Goal: Task Accomplishment & Management: Manage account settings

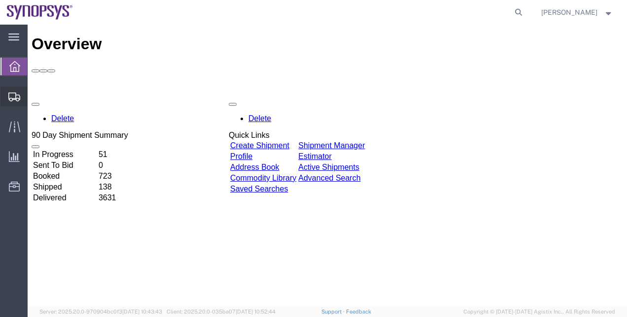
click at [0, 0] on span "Shipment Manager" at bounding box center [0, 0] width 0 height 0
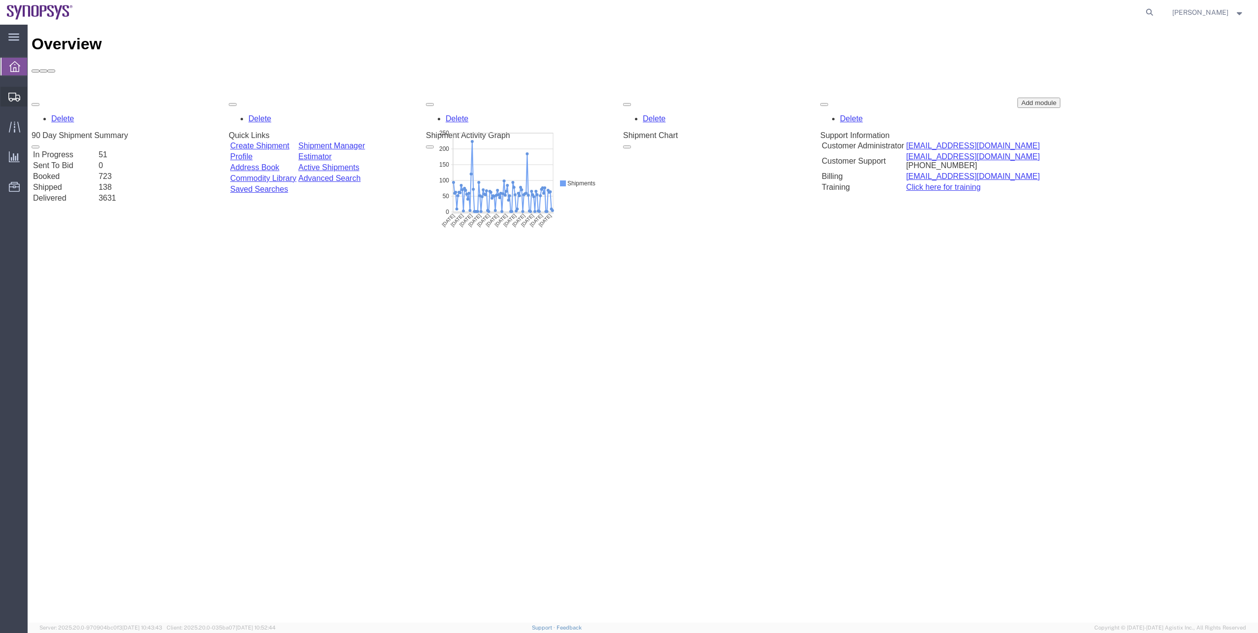
click at [0, 0] on span "Shipment Manager" at bounding box center [0, 0] width 0 height 0
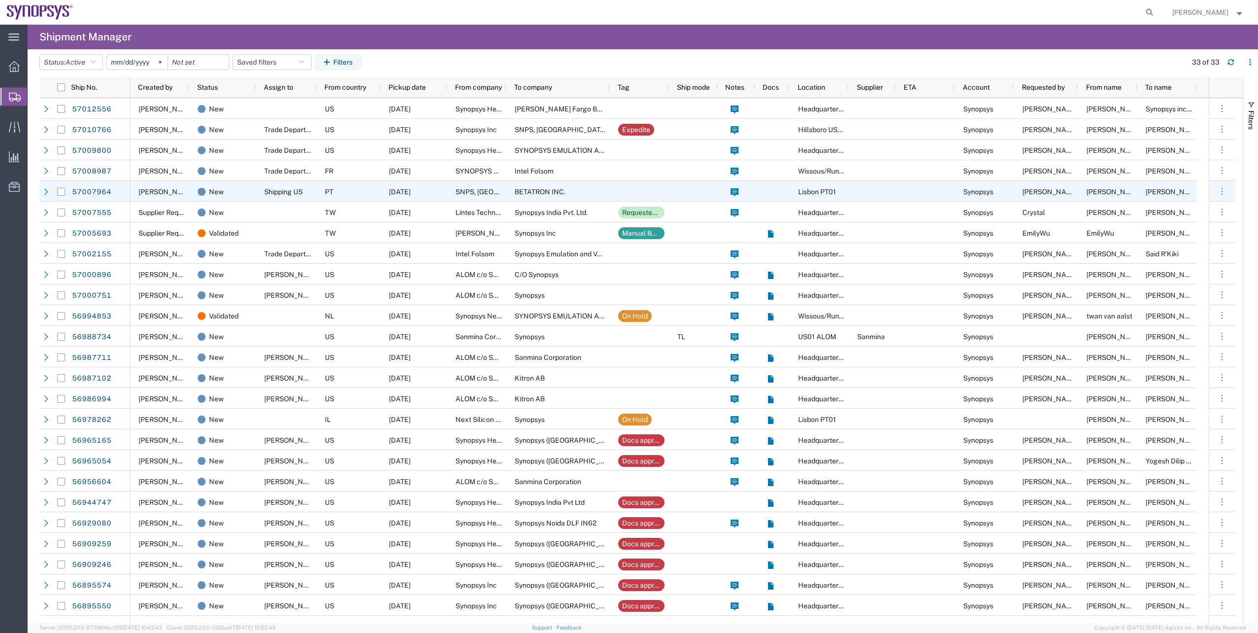
click at [62, 187] on div at bounding box center [61, 191] width 8 height 21
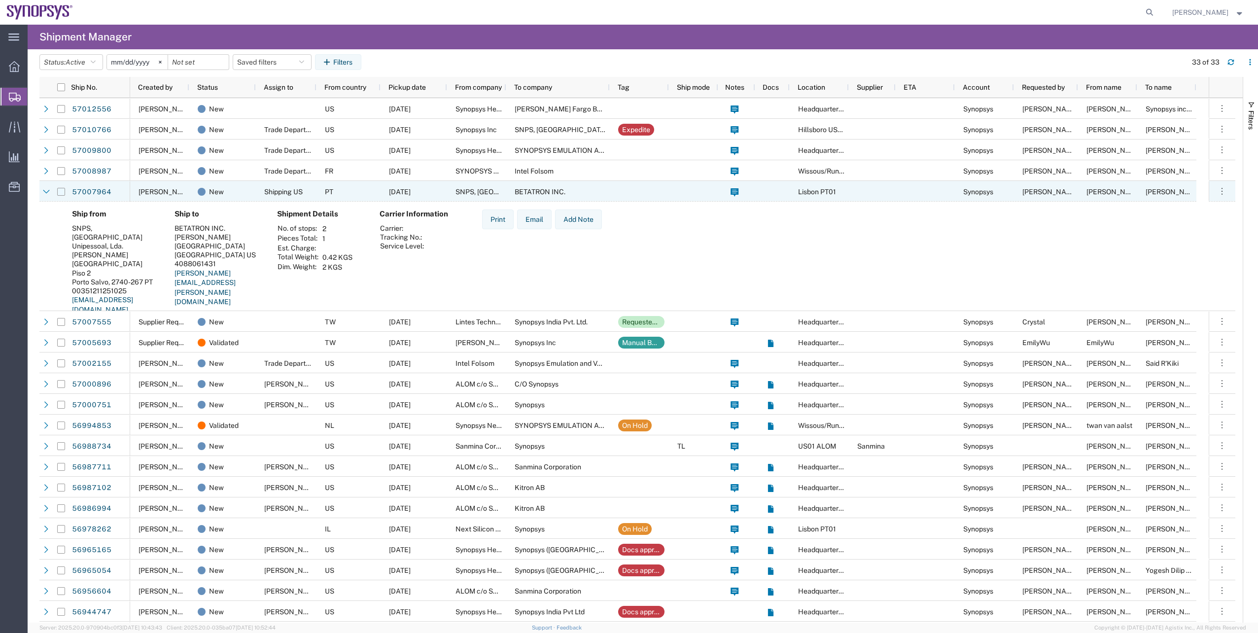
click at [62, 189] on input "Press Space to toggle row selection (unchecked)" at bounding box center [61, 192] width 8 height 8
checkbox input "true"
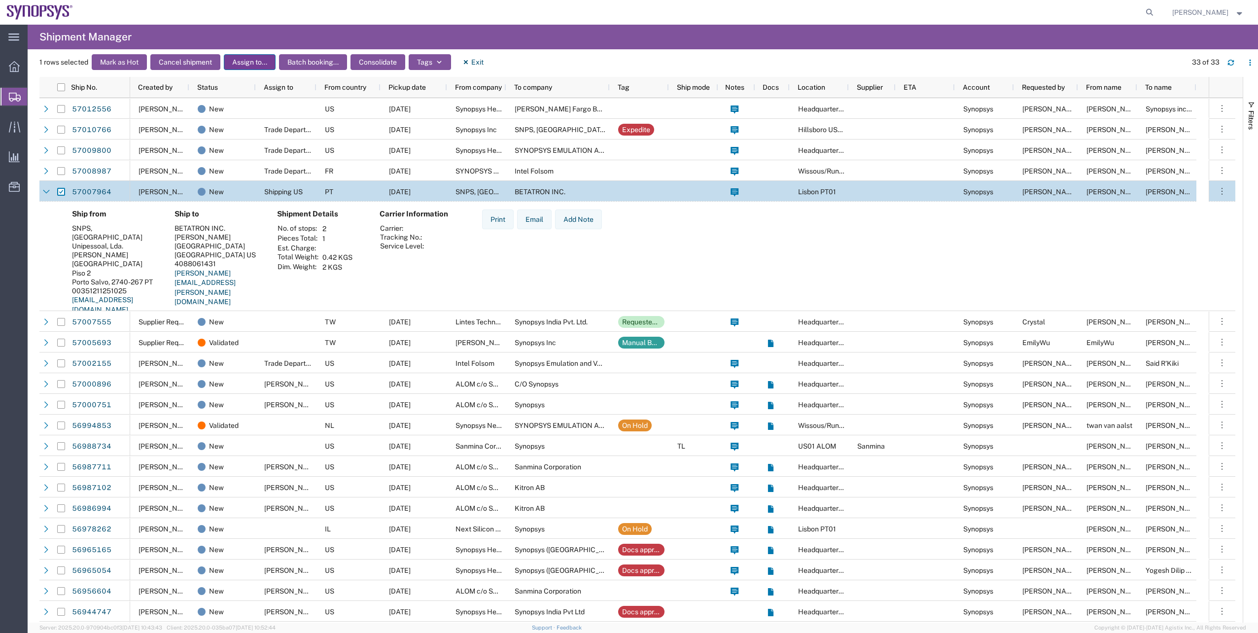
click at [255, 64] on button "Assign to..." at bounding box center [250, 62] width 52 height 16
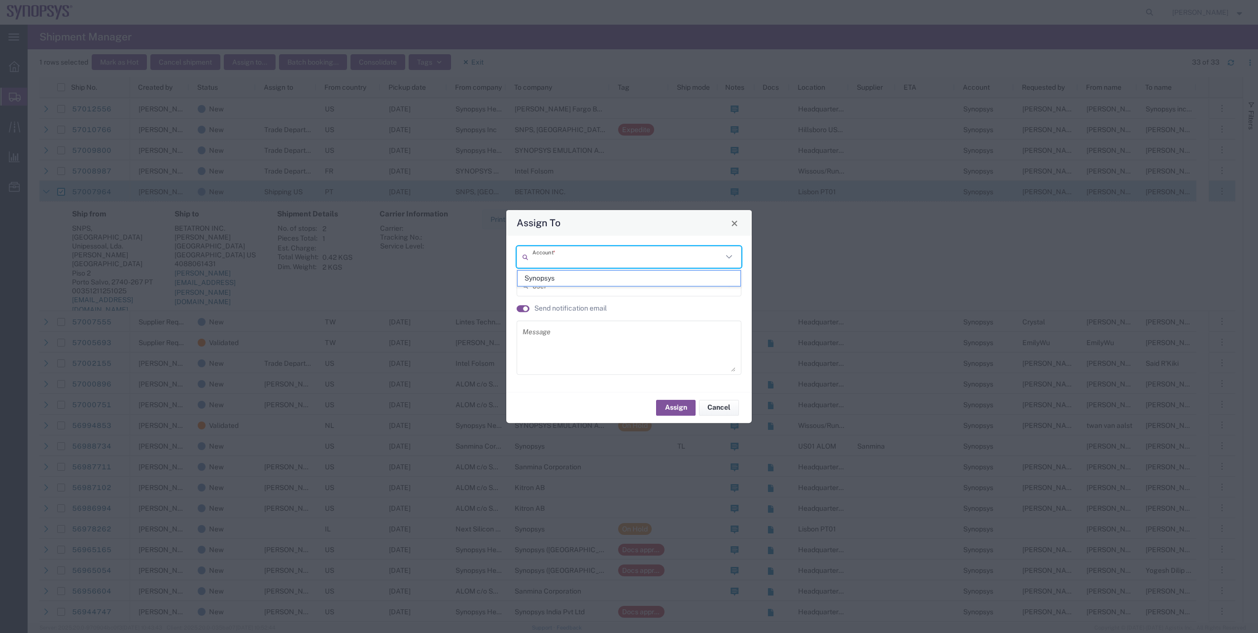
click at [532, 248] on input "text" at bounding box center [627, 256] width 190 height 17
click at [543, 274] on span "Synopsys" at bounding box center [628, 278] width 223 height 15
type input "Synopsys"
click at [544, 280] on input "text" at bounding box center [629, 285] width 195 height 17
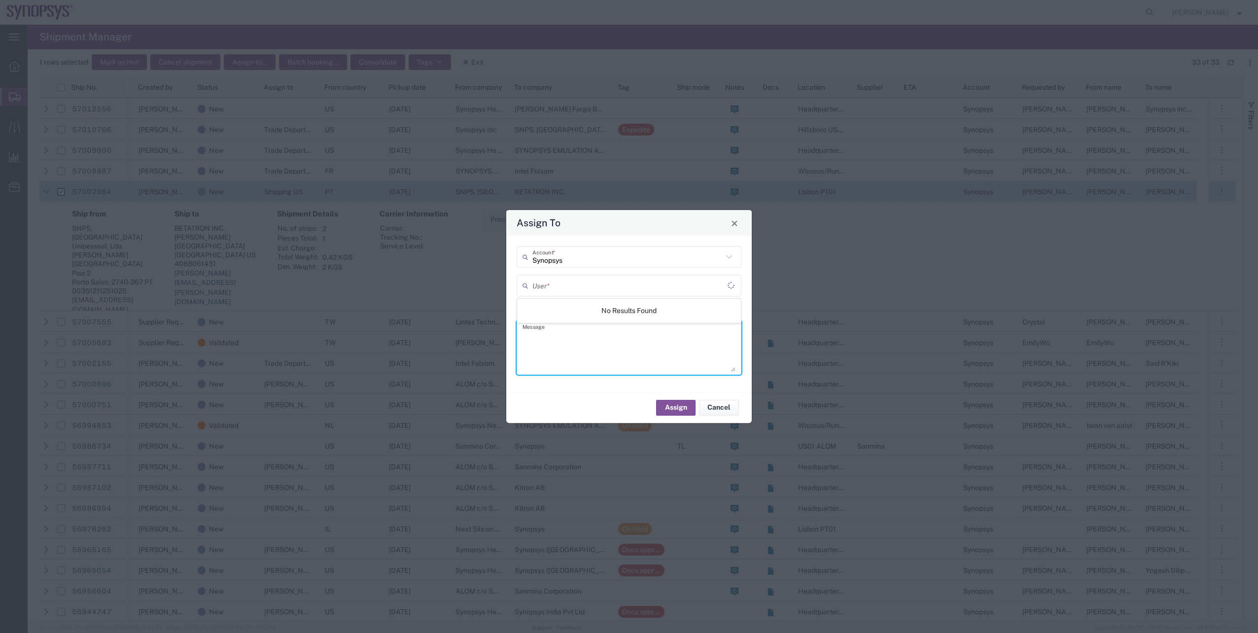
click at [548, 341] on textarea at bounding box center [628, 347] width 213 height 48
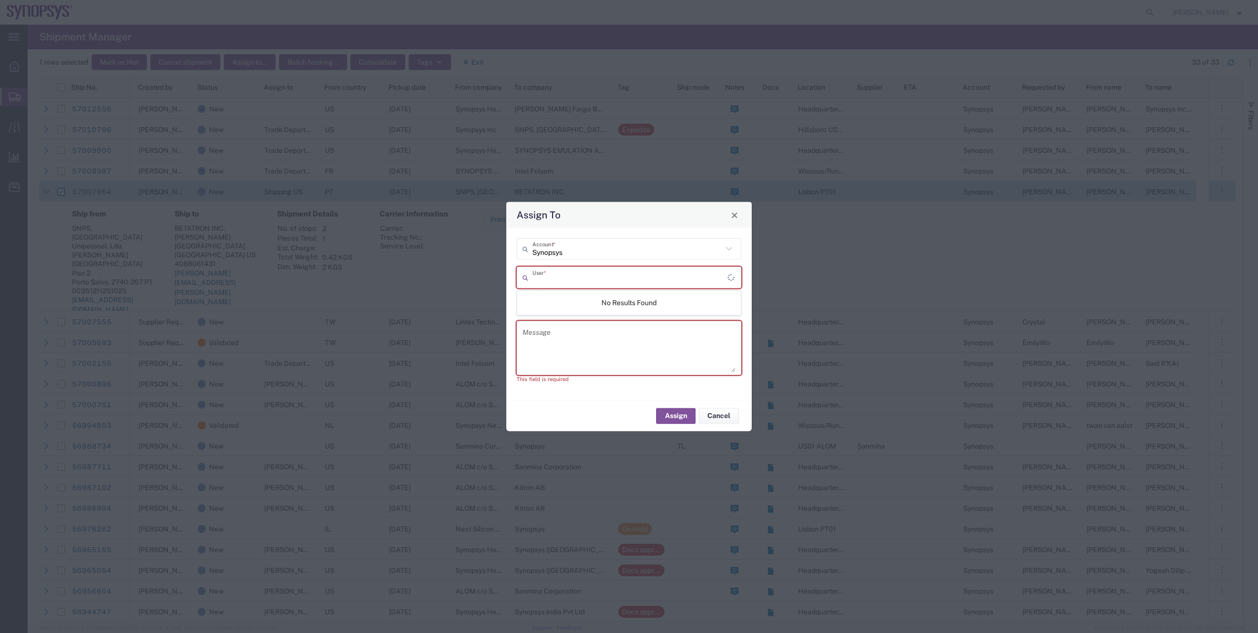
click at [546, 284] on input "text" at bounding box center [629, 277] width 195 height 17
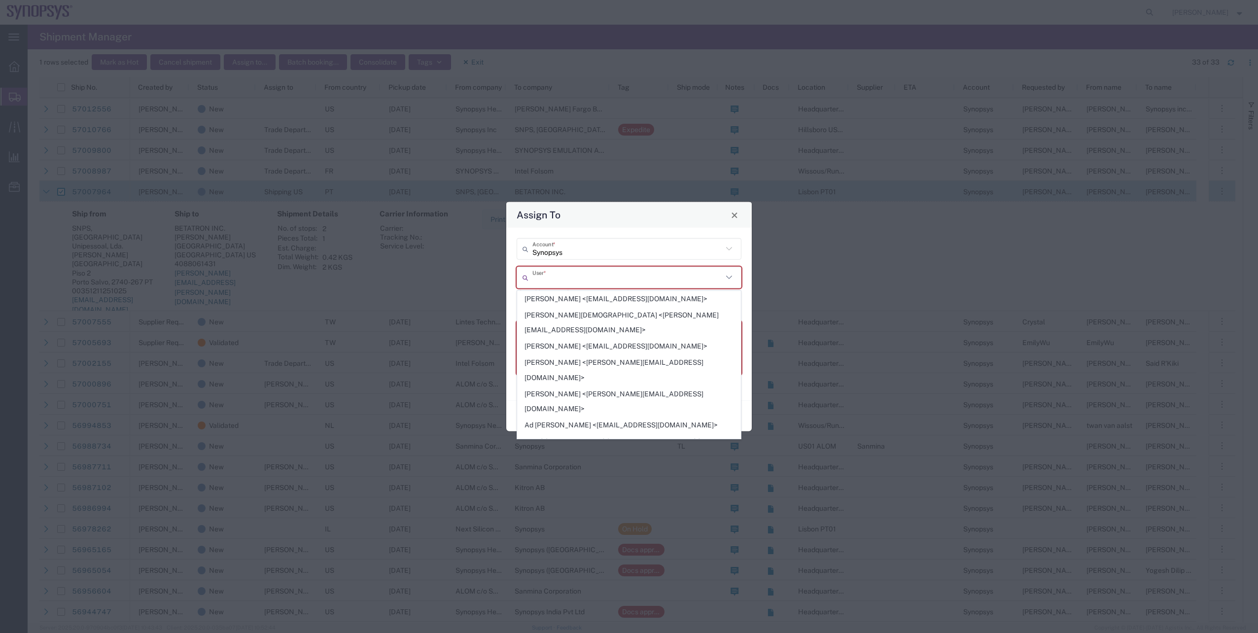
click at [552, 339] on span "[PERSON_NAME] <[EMAIL_ADDRESS][DOMAIN_NAME]>" at bounding box center [628, 346] width 223 height 15
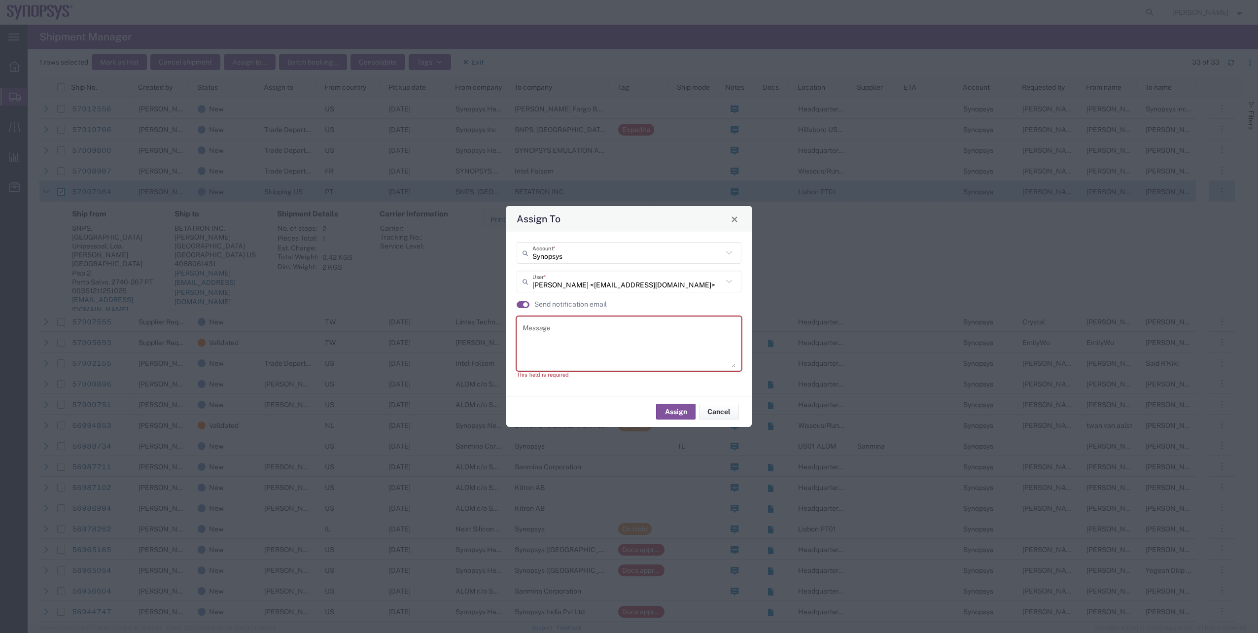
click at [547, 281] on input "[PERSON_NAME] <[EMAIL_ADDRESS][DOMAIN_NAME]>" at bounding box center [627, 281] width 190 height 17
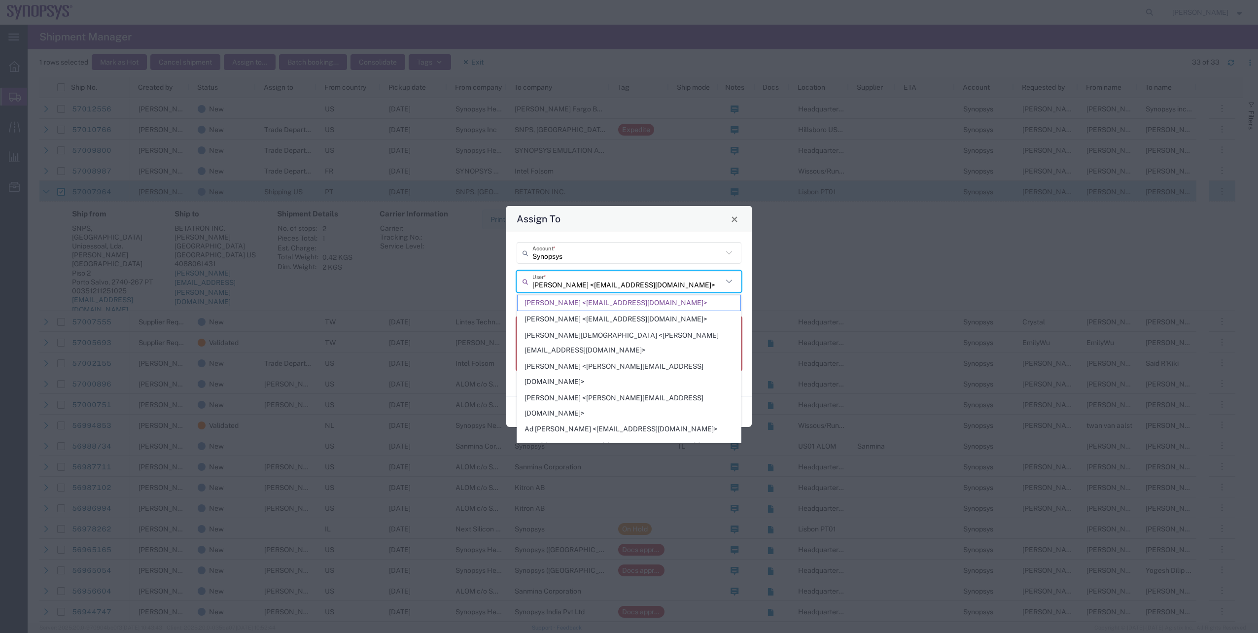
drag, startPoint x: 506, startPoint y: 277, endPoint x: 500, endPoint y: 276, distance: 6.1
click at [500, 276] on div "Assign To Synopsys Account * [PERSON_NAME] <[EMAIL_ADDRESS][DOMAIN_NAME]> User …" at bounding box center [629, 316] width 1258 height 633
type input "s"
type input "a"
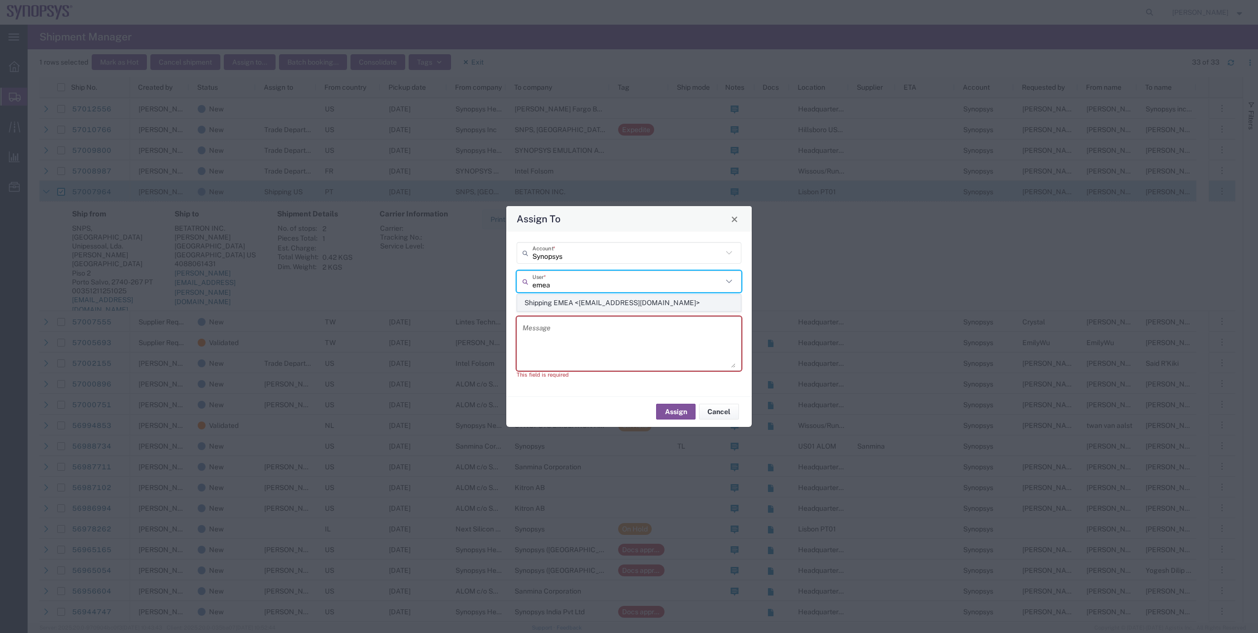
click at [566, 300] on span "Shipping EMEA <[EMAIL_ADDRESS][DOMAIN_NAME]>" at bounding box center [628, 302] width 223 height 15
type input "Shipping EMEA <[EMAIL_ADDRESS][DOMAIN_NAME]>"
click at [523, 300] on agx-switch-control "Send notification email" at bounding box center [562, 304] width 90 height 10
click at [523, 303] on small "button" at bounding box center [525, 304] width 5 height 5
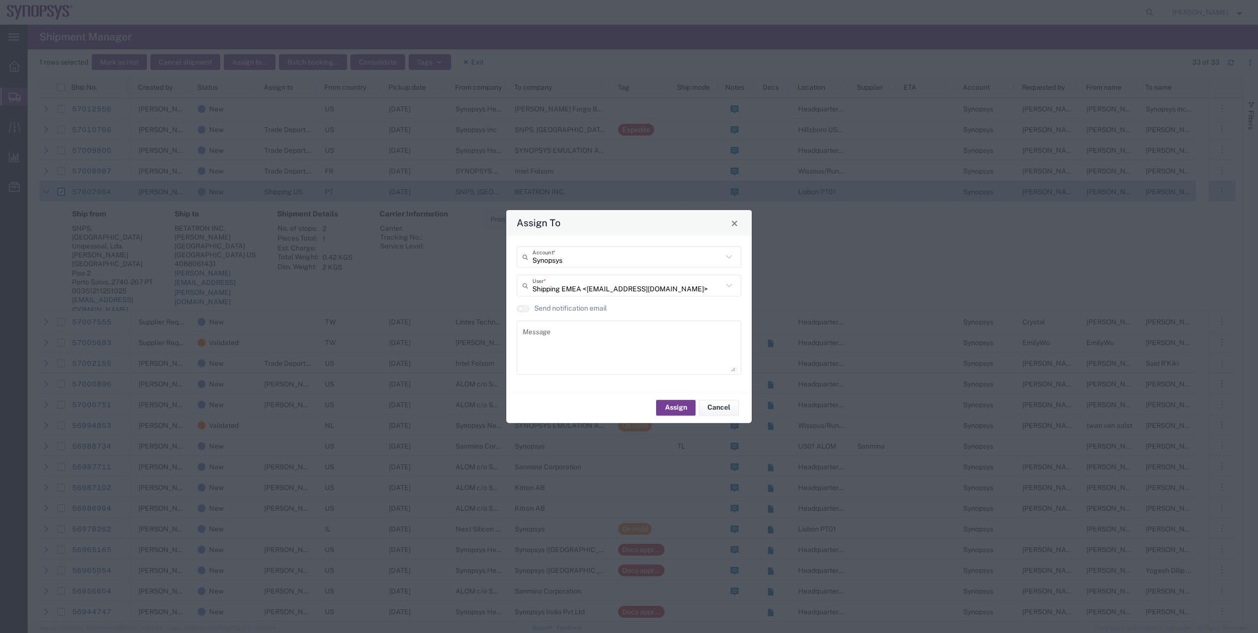
click at [683, 400] on button "Assign" at bounding box center [675, 408] width 39 height 16
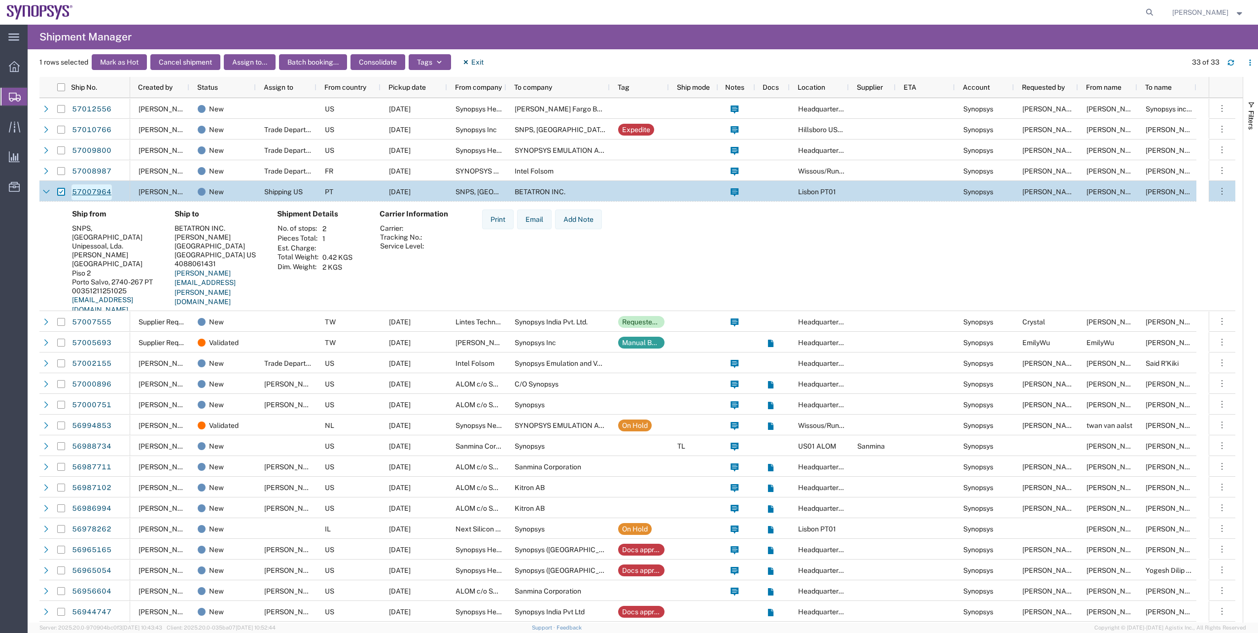
click at [96, 188] on link "57007964" at bounding box center [91, 192] width 40 height 16
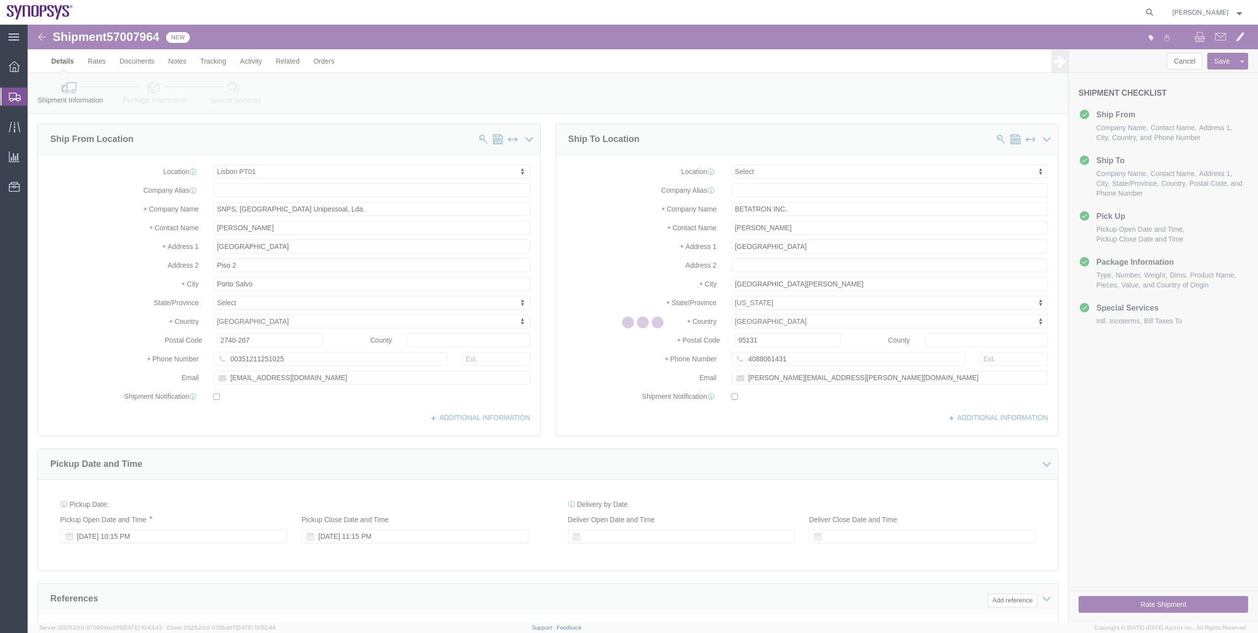
select select "63152"
select select
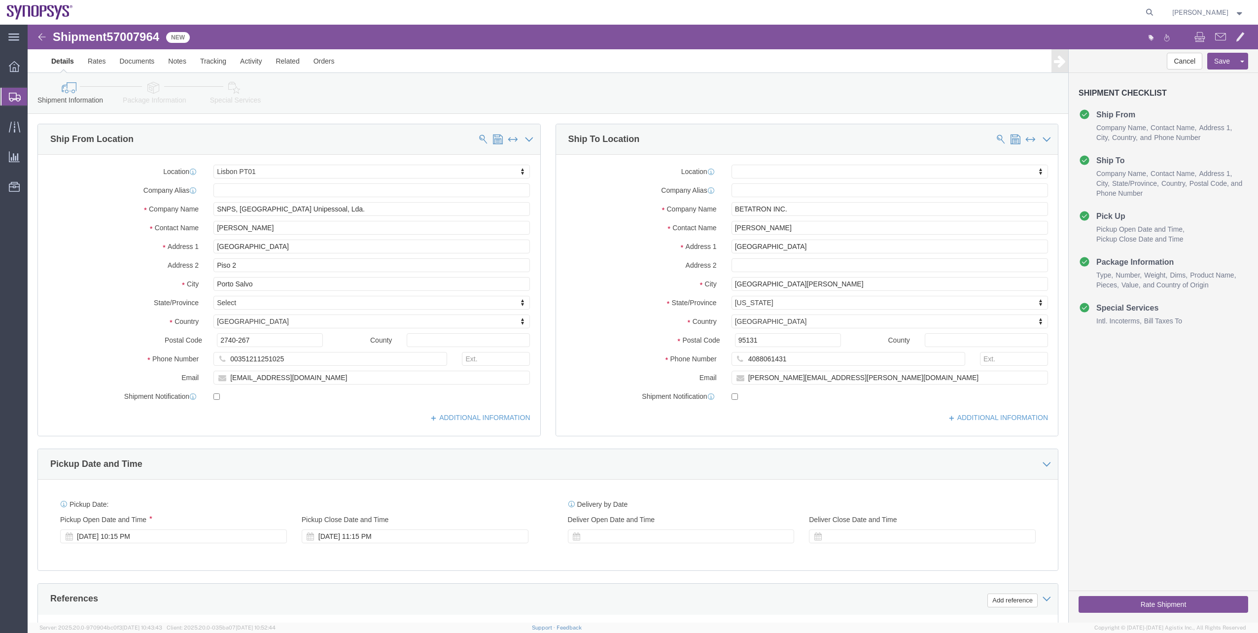
click link "Package Information"
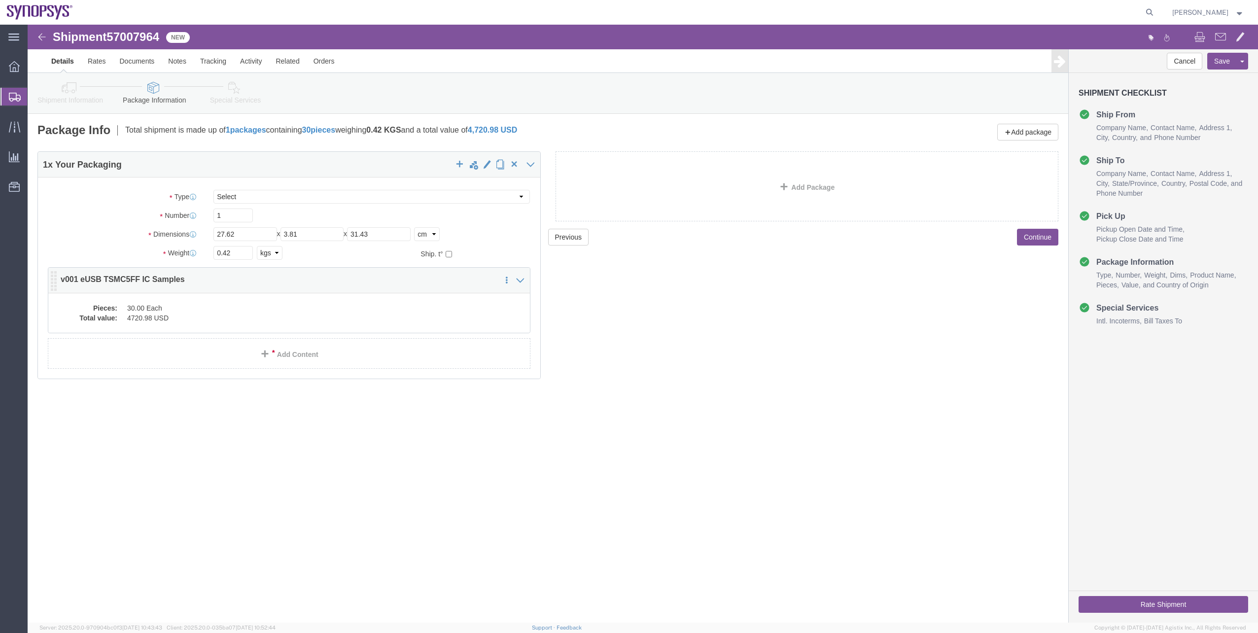
click div "Pieces: 30.00 Each Total value: 4720.98 USD"
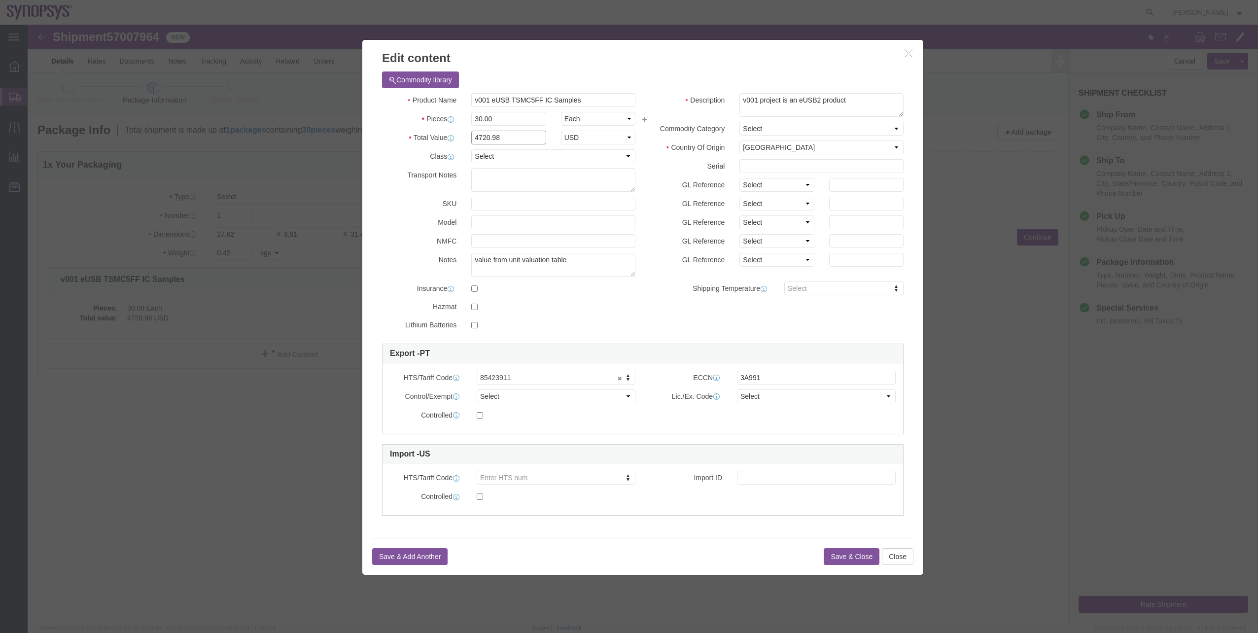
drag, startPoint x: 491, startPoint y: 117, endPoint x: 355, endPoint y: 109, distance: 136.2
click div "Total Value 4720.98 Select ADP AED AFN ALL AMD AOA ARS ATS AUD AWG AZN BAM BBD …"
paste input ",721.1"
click input "4,721.1"
type input "4721.1"
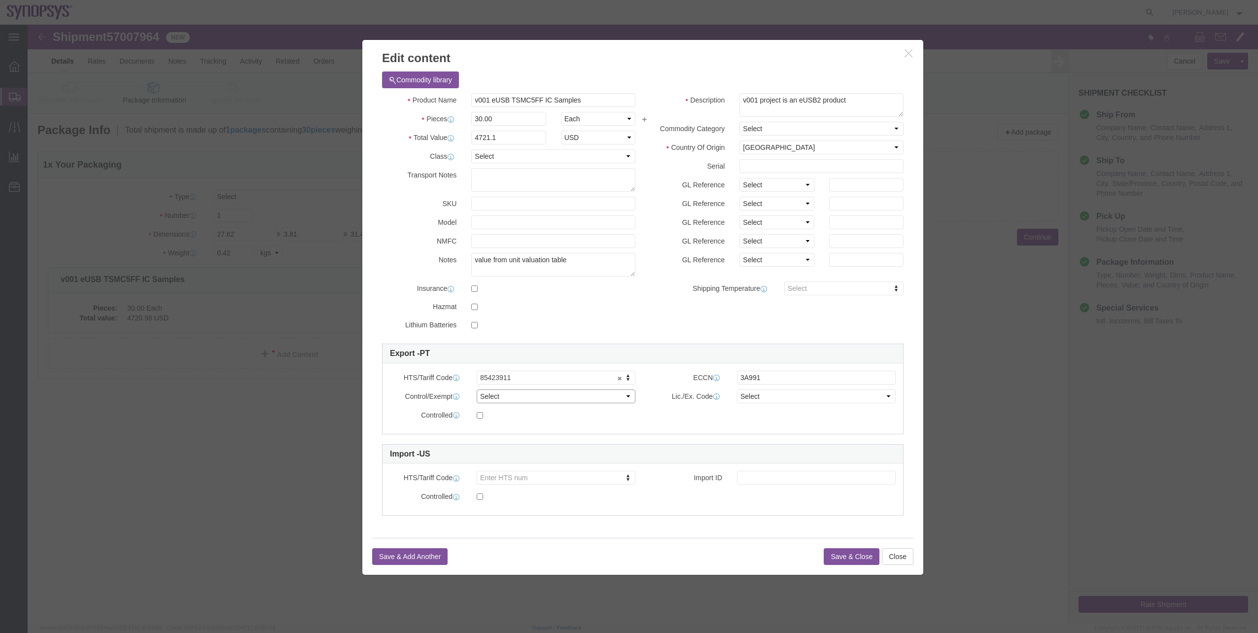
click select "Select ATF BIS DEA EPA FDA FTR ITAR OFAC Other (OPA)"
select select "BIS"
click select "Select ATF BIS DEA EPA FDA FTR ITAR OFAC Other (OPA)"
click select "Select AGR-Agricultural APP-Computers APR-Additional Permissive Exports AVS-Air…"
select select "NLR"
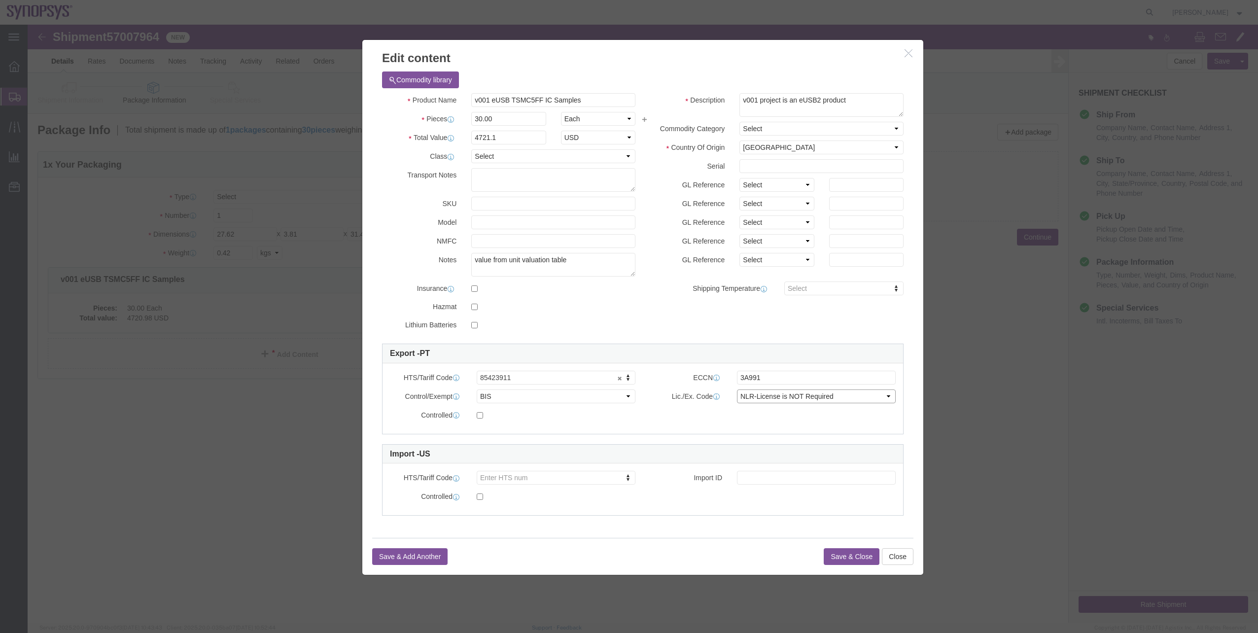
click select "Select AGR-Agricultural APP-Computers APR-Additional Permissive Exports AVS-Air…"
click button "Save & Close"
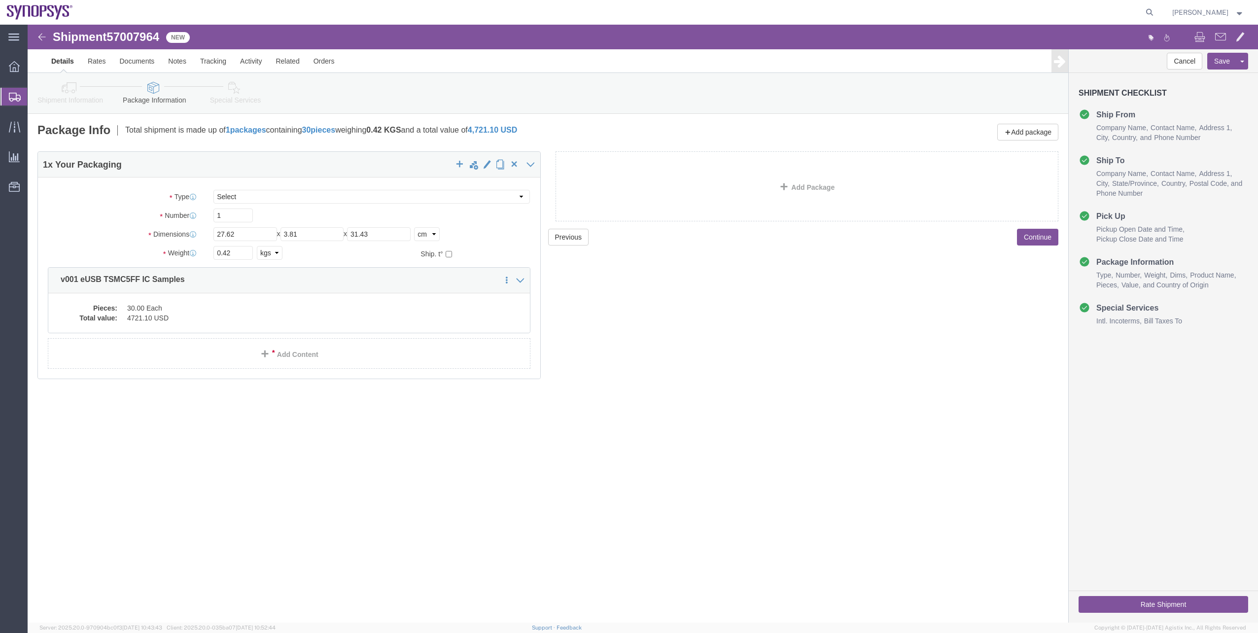
click link "Shipment Information"
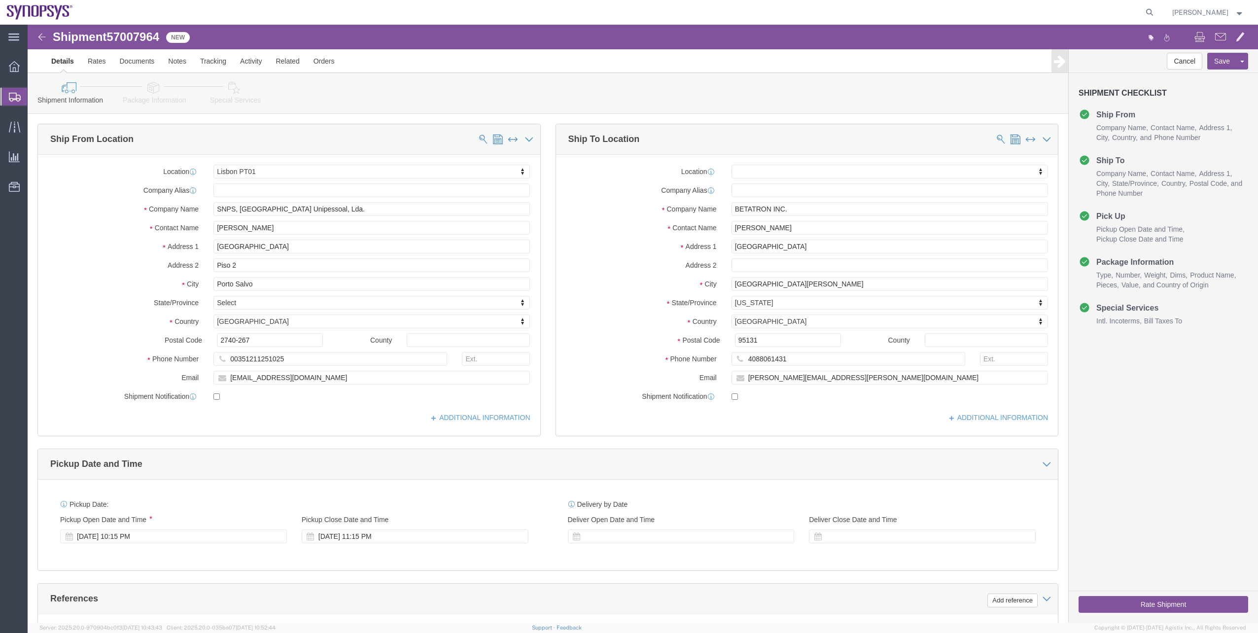
click link "Package Information"
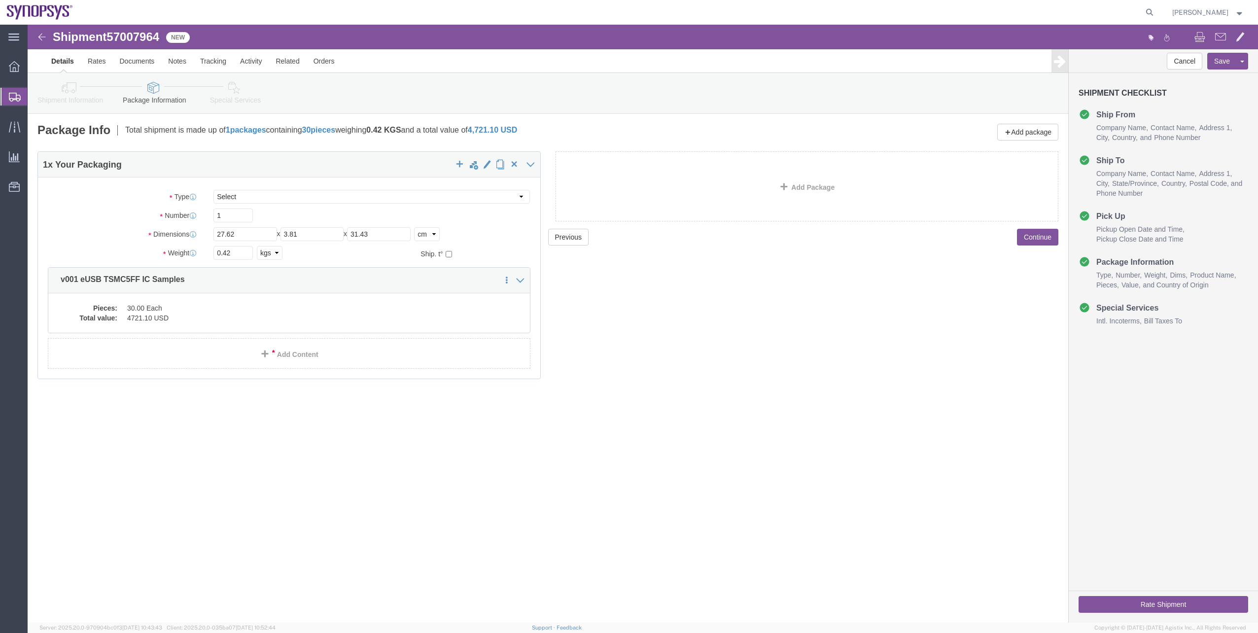
click link "Special Services"
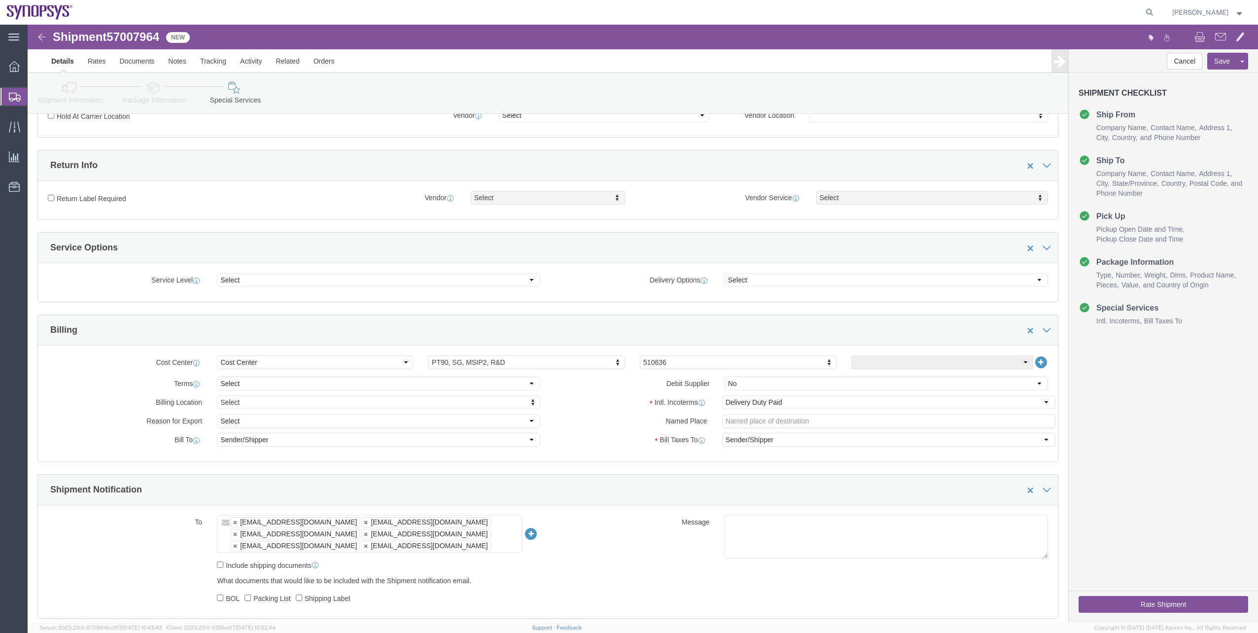
scroll to position [246, 0]
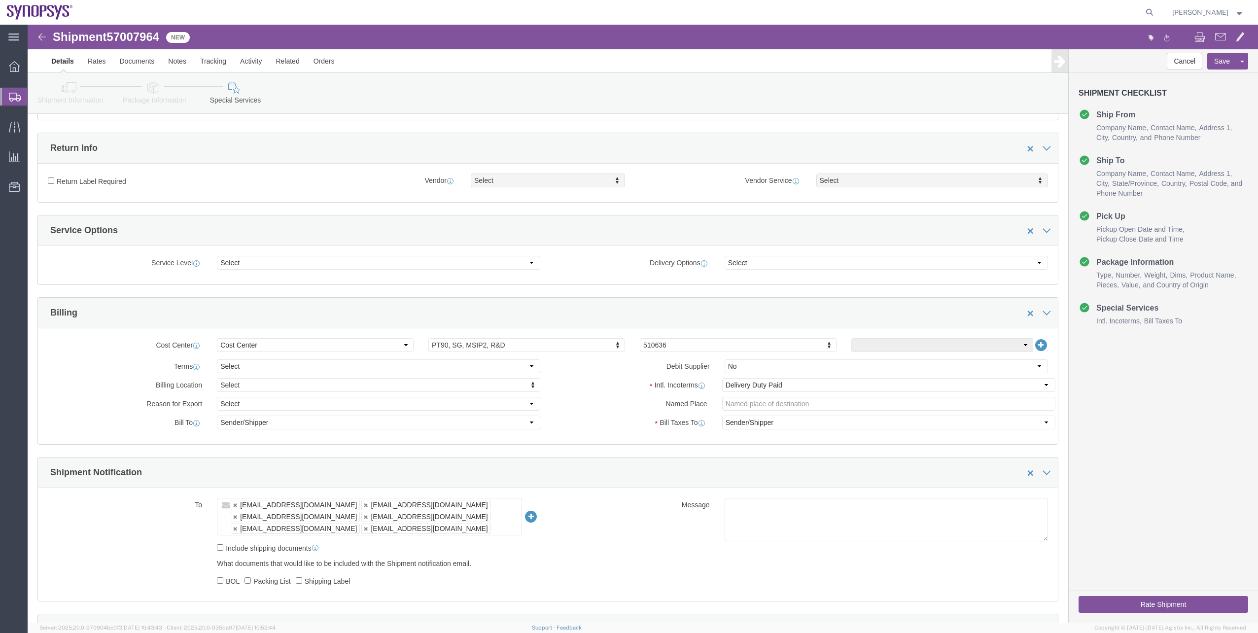
click div "Rate Shipment"
click button "Rate Shipment"
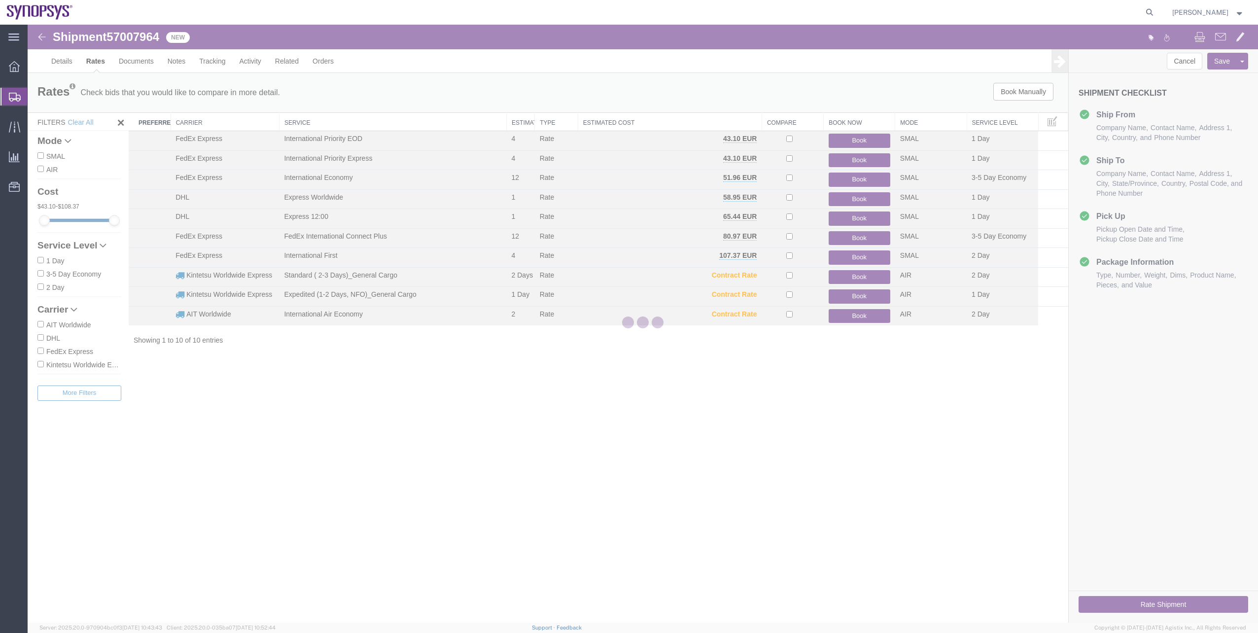
scroll to position [0, 0]
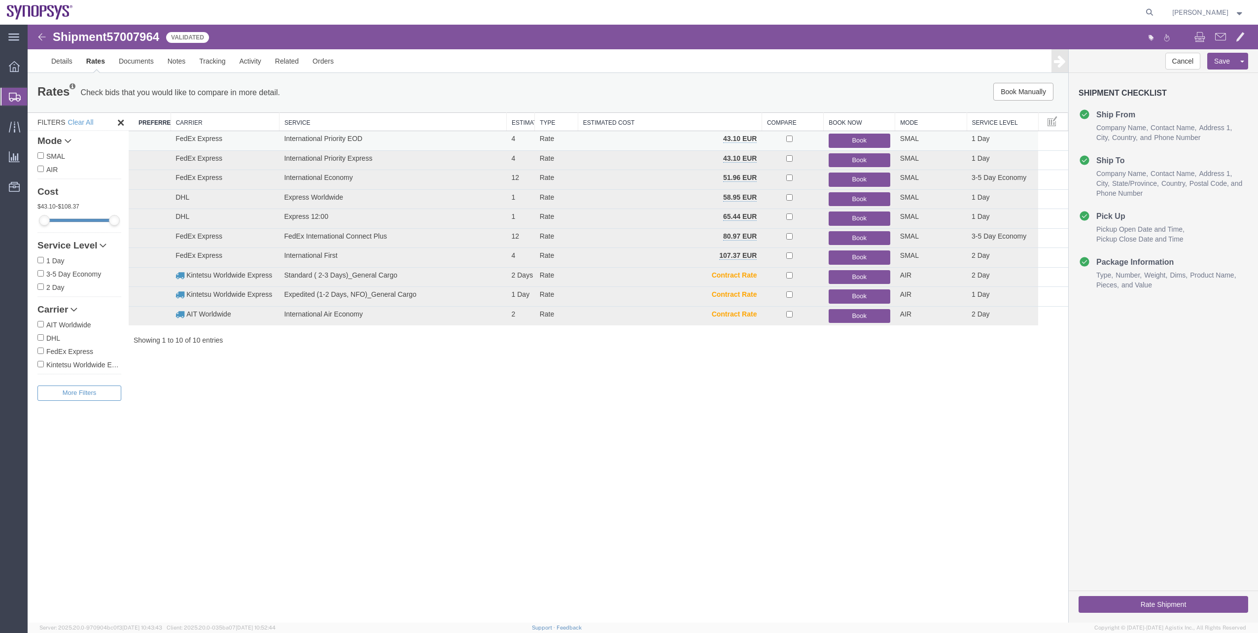
click at [849, 144] on button "Book" at bounding box center [859, 141] width 62 height 14
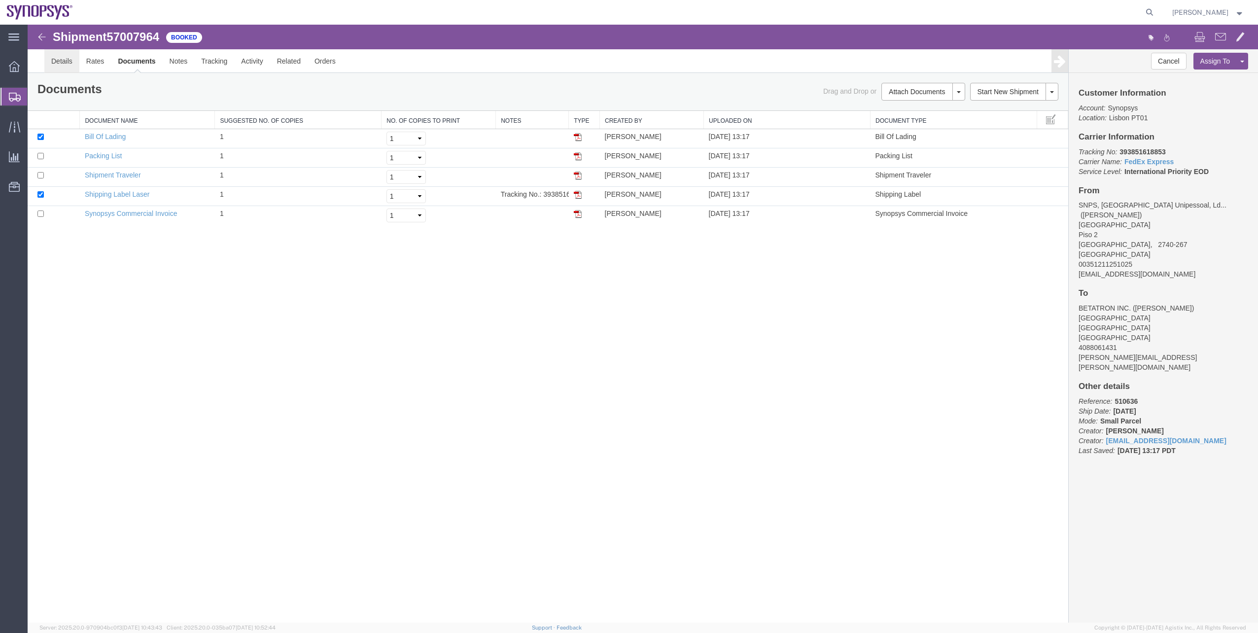
click at [74, 68] on link "Details" at bounding box center [61, 61] width 35 height 24
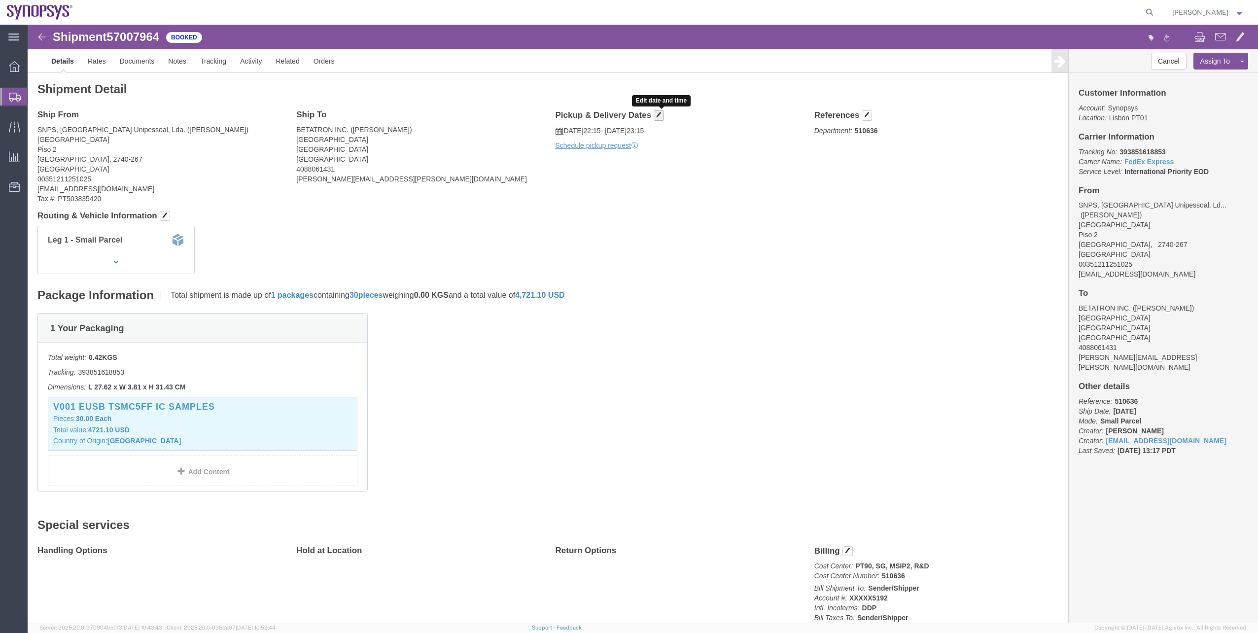
click button "button"
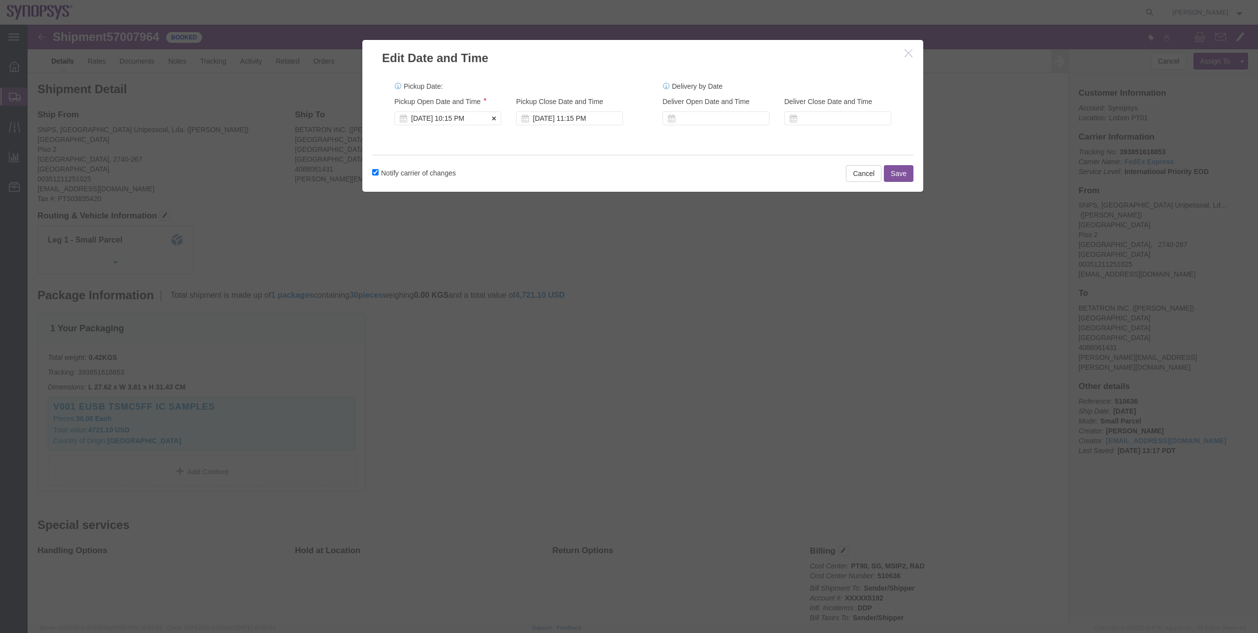
click div "[DATE] 10:15 PM"
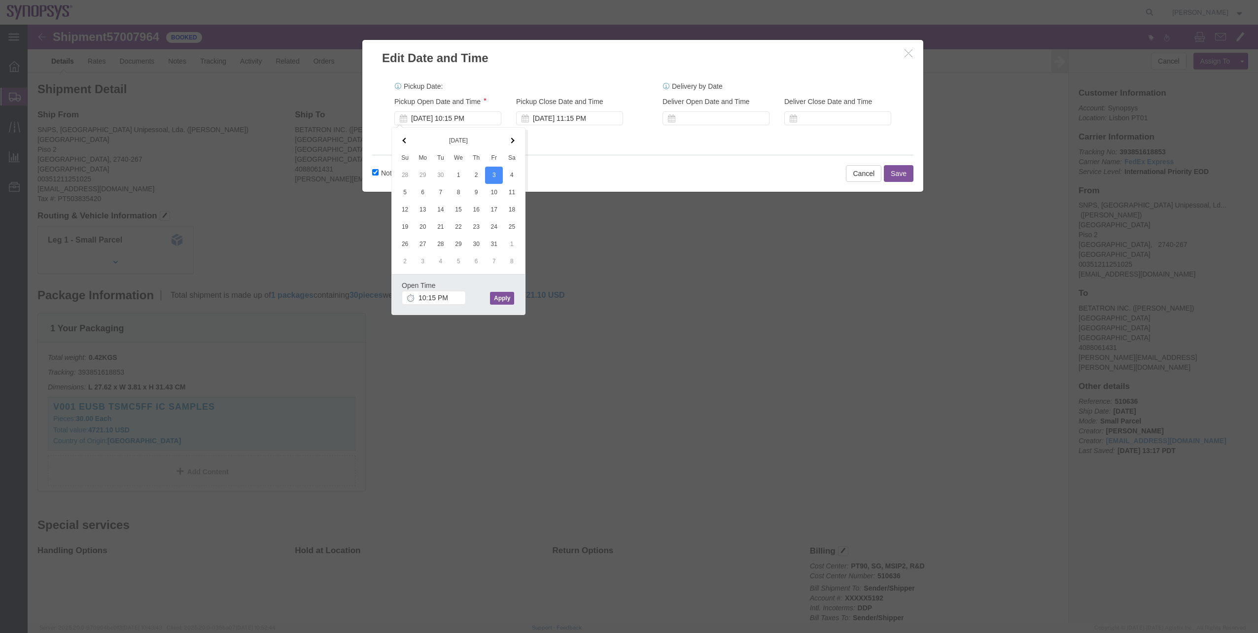
click div "Open Time 10:15 PM [DATE] 10:15 PM - [DATE] 10:15 PM Cancel Apply"
click button "Apply"
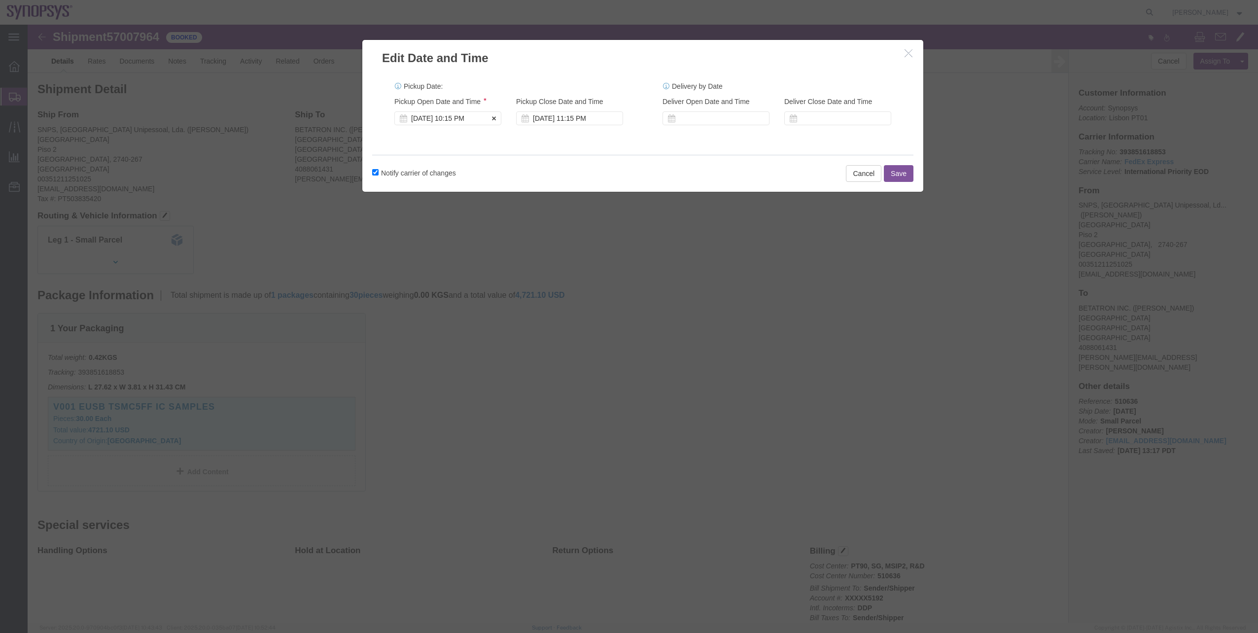
click div "[DATE] 10:15 PM"
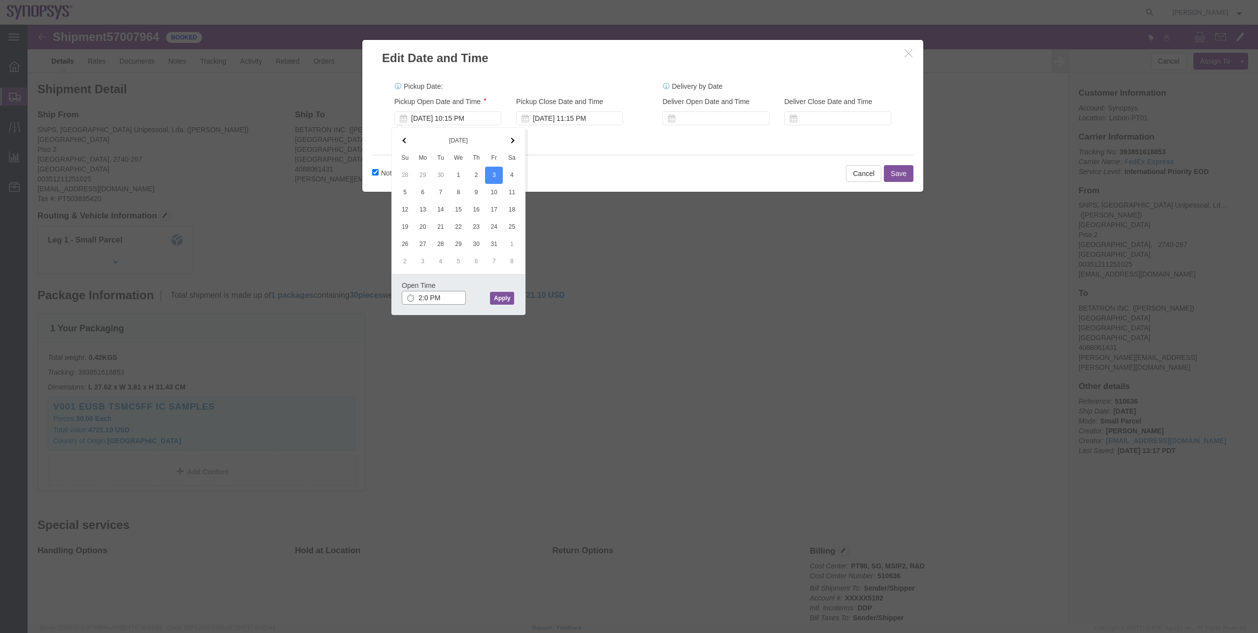
type input "2:00 PM"
click button "Apply"
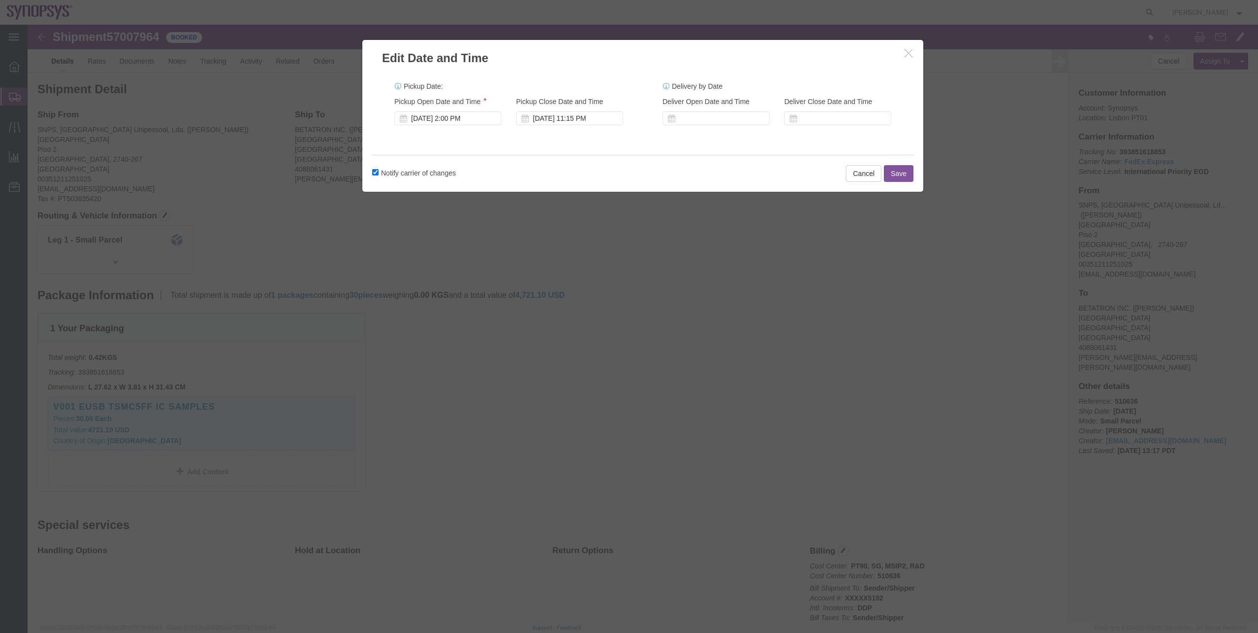
click div "Pickup Start Date Pickup Start Time Pickup Open Date and Time [DATE] 2:00 PM Pi…"
click div "[DATE] 11:15 PM"
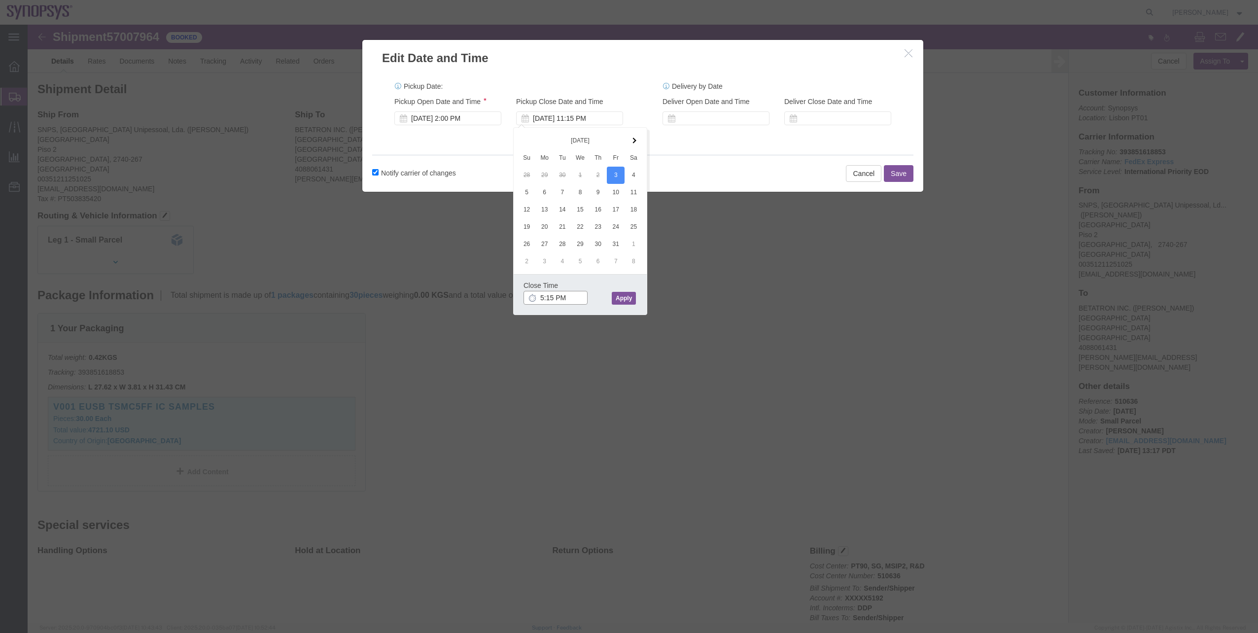
click input "5:15 PM"
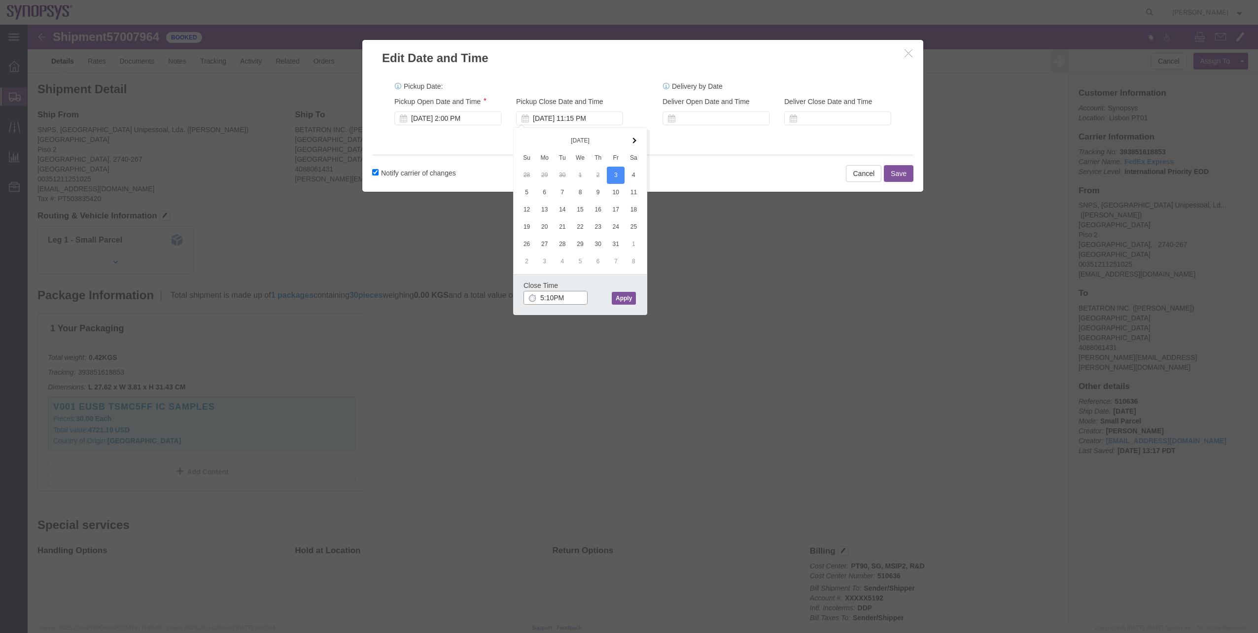
click input "5:10PM"
type input "5:00 PM"
click button "Apply"
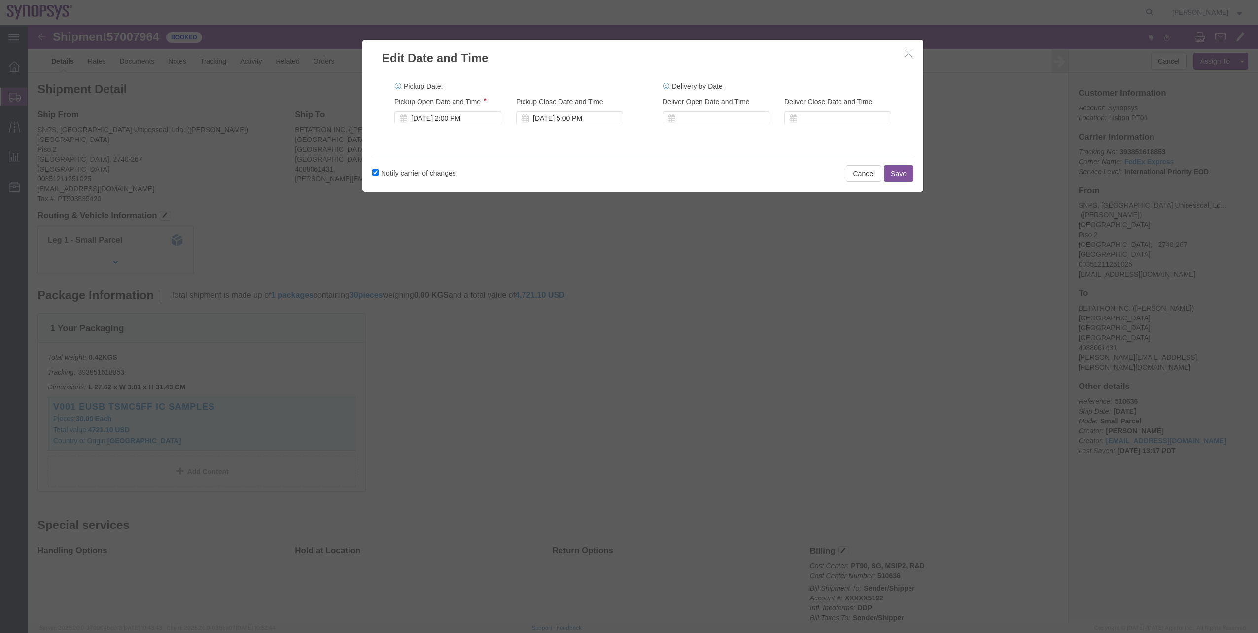
click button "Save"
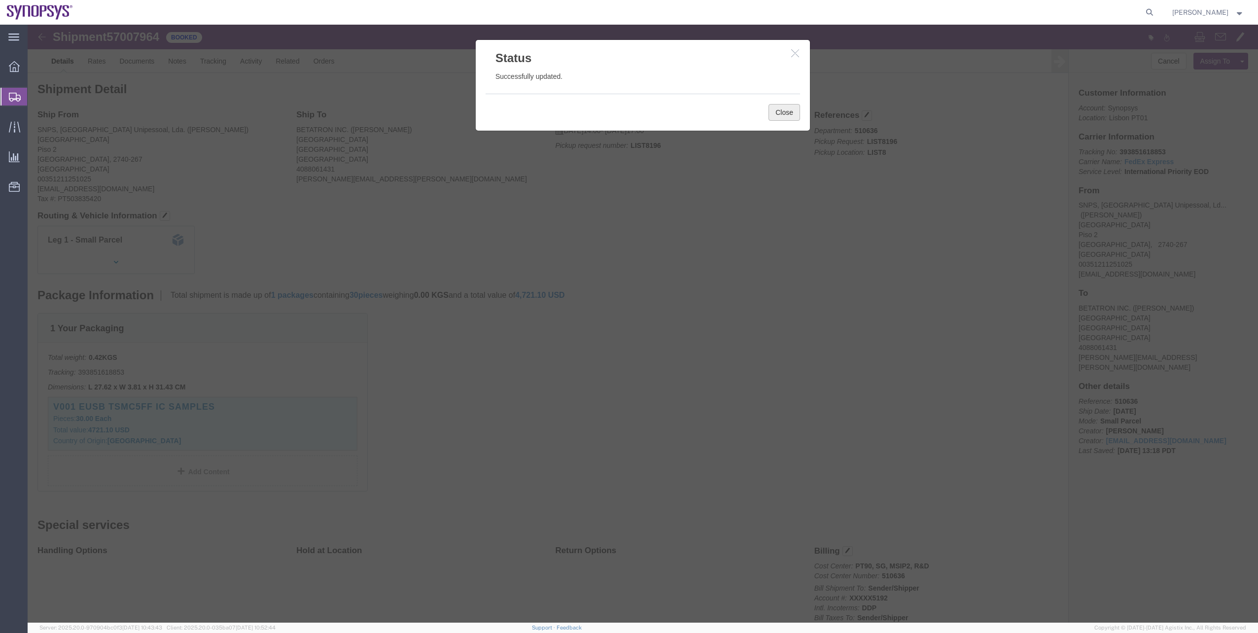
click button "Close"
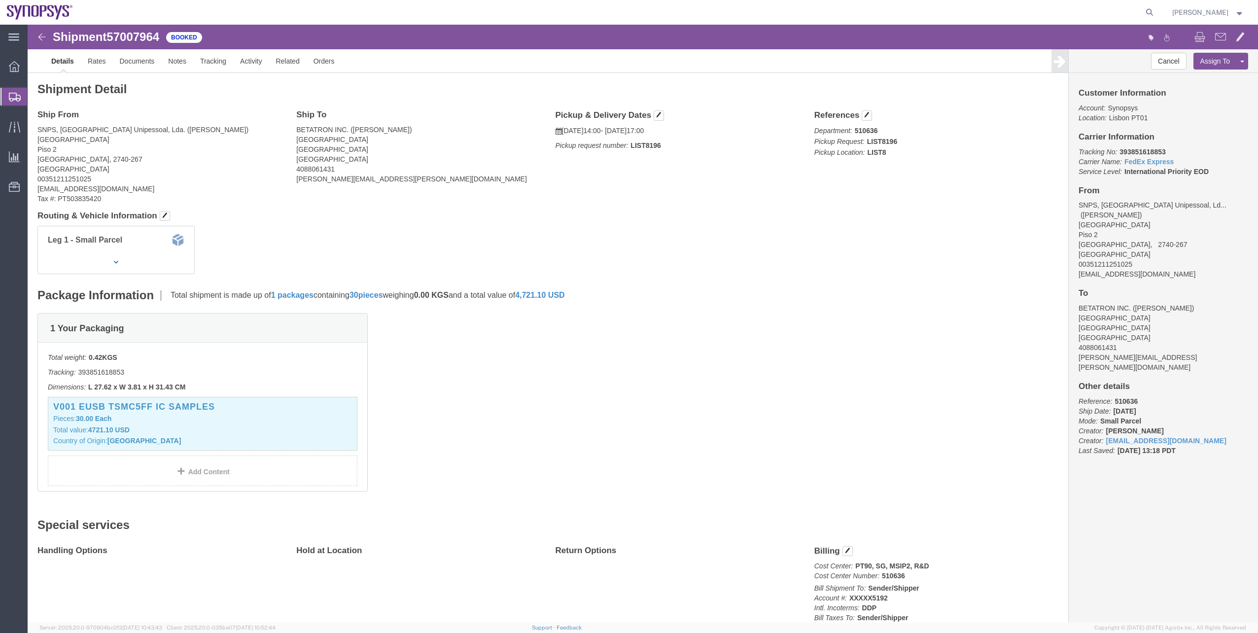
click at [0, 0] on span "Shipment Manager" at bounding box center [0, 0] width 0 height 0
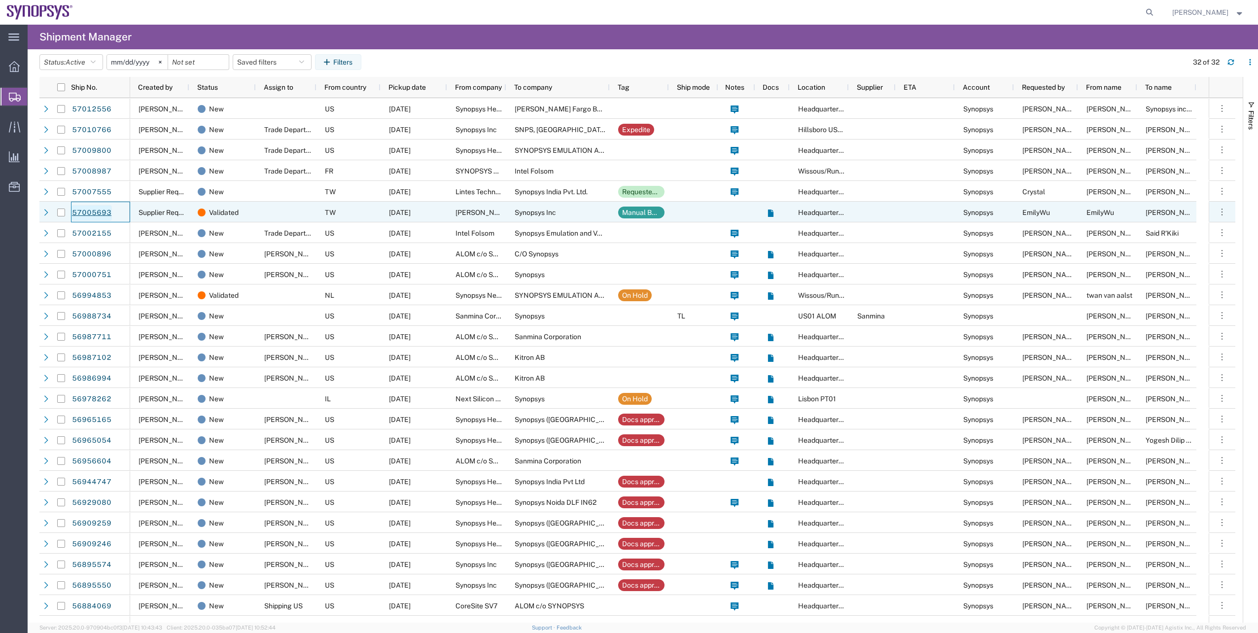
click at [106, 212] on link "57005693" at bounding box center [91, 213] width 40 height 16
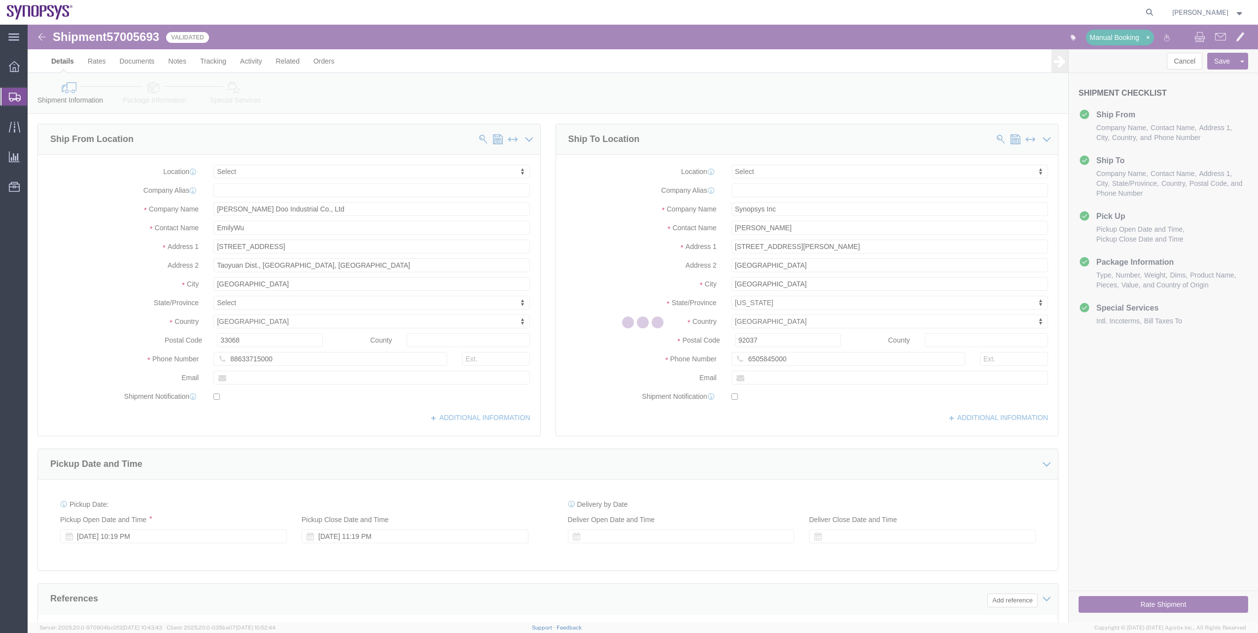
select select
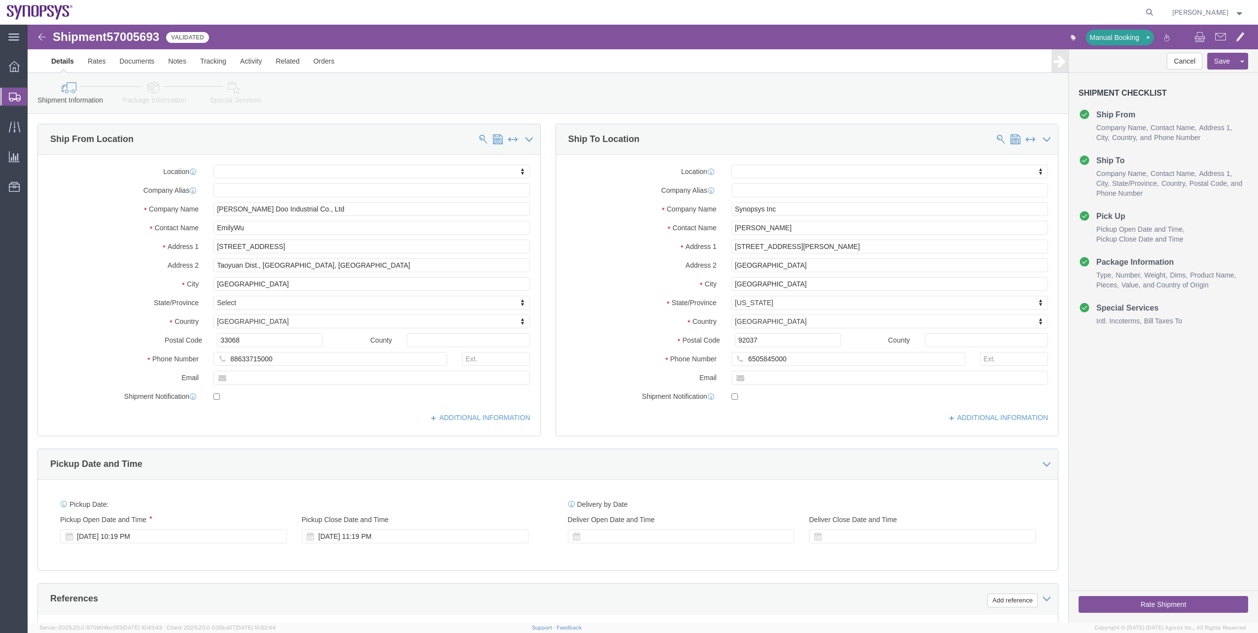
click link "Package Information"
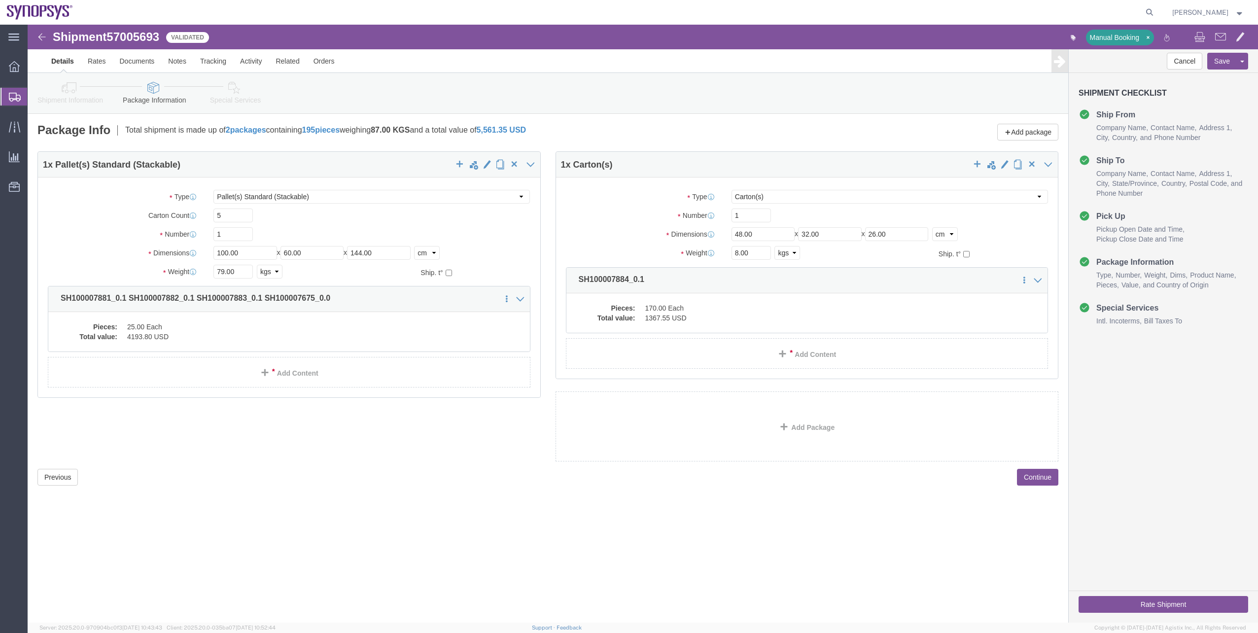
click link "Special Services"
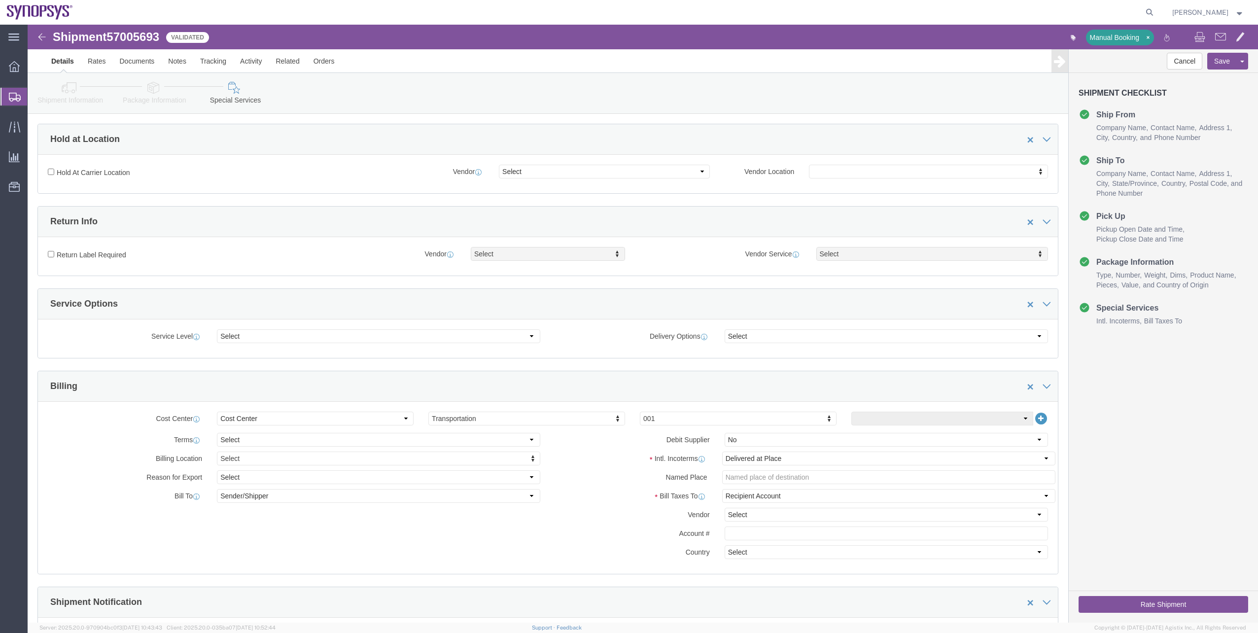
scroll to position [197, 0]
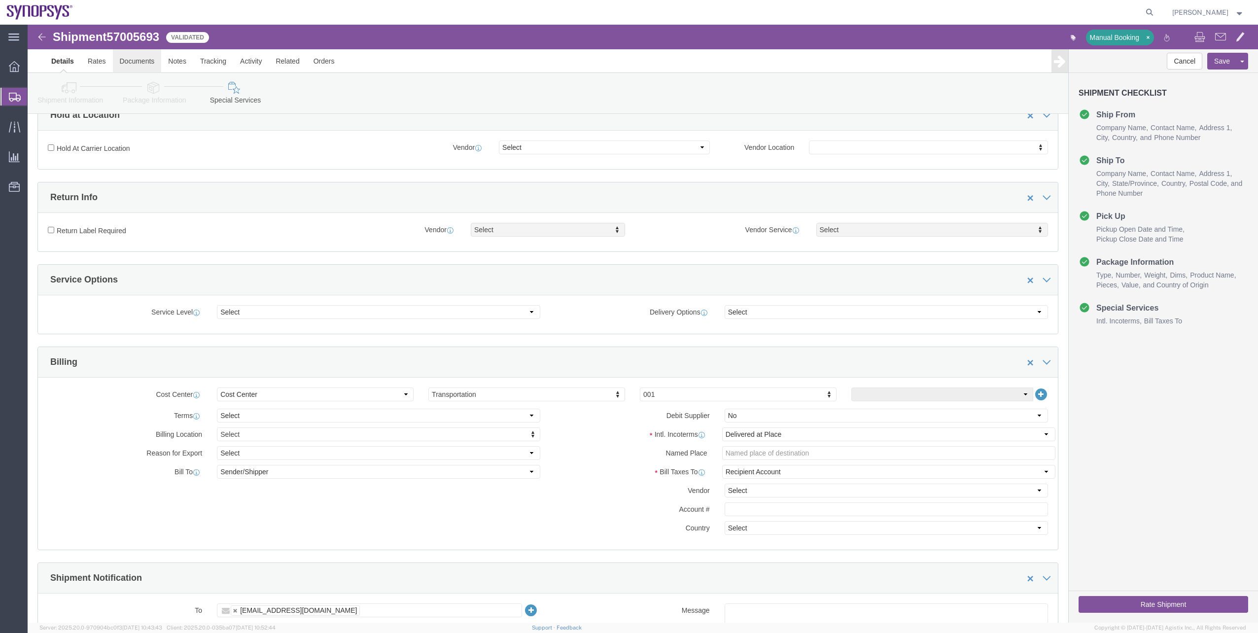
click link "Documents"
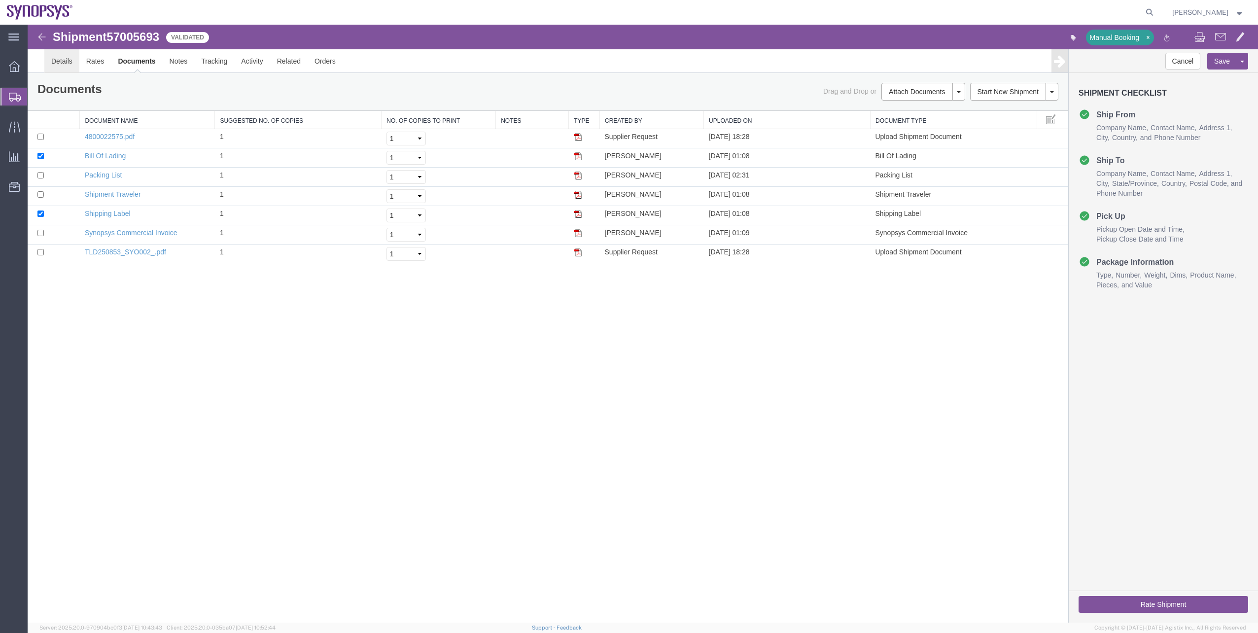
click at [48, 67] on link "Details" at bounding box center [61, 61] width 35 height 24
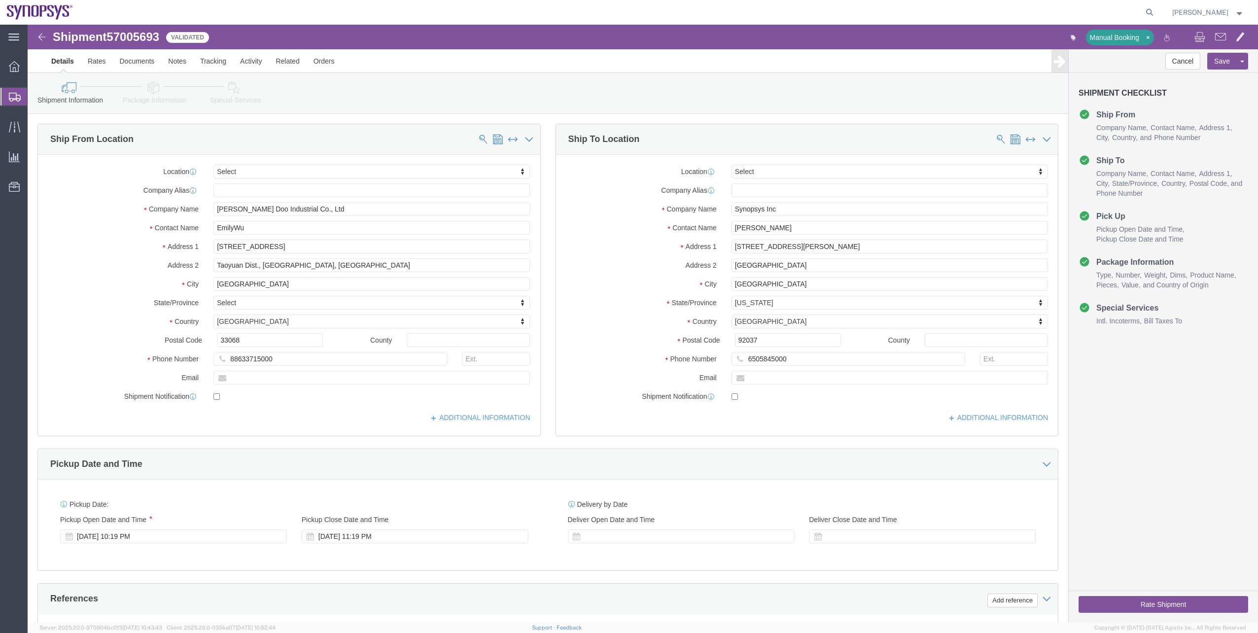
click icon
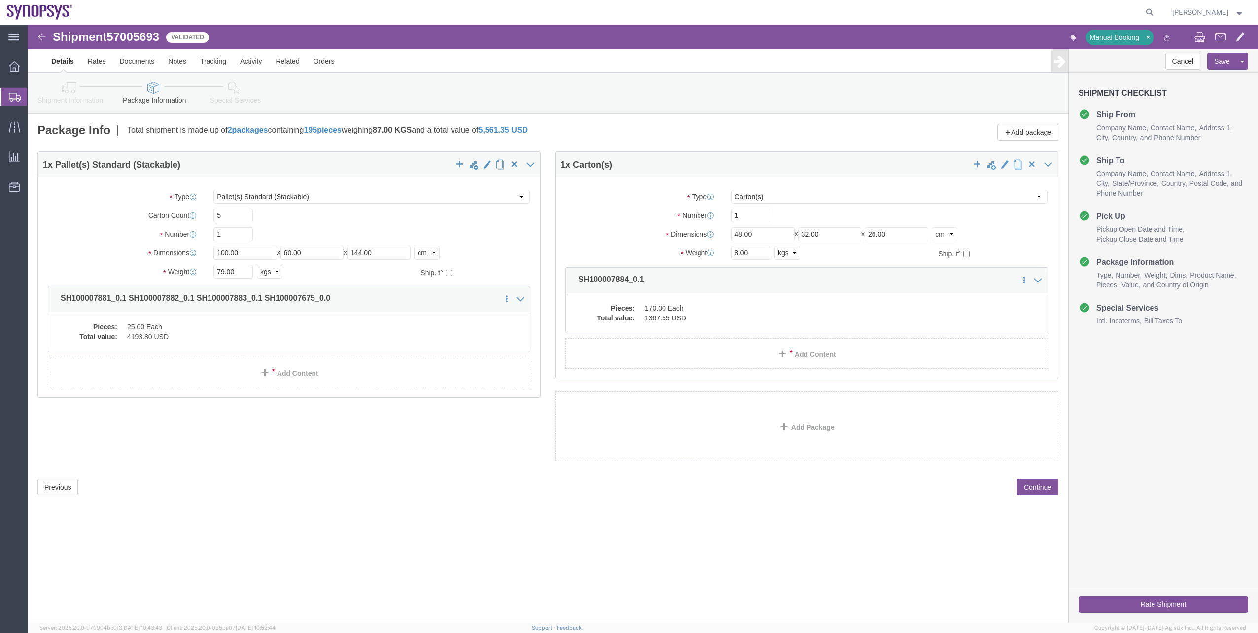
click icon
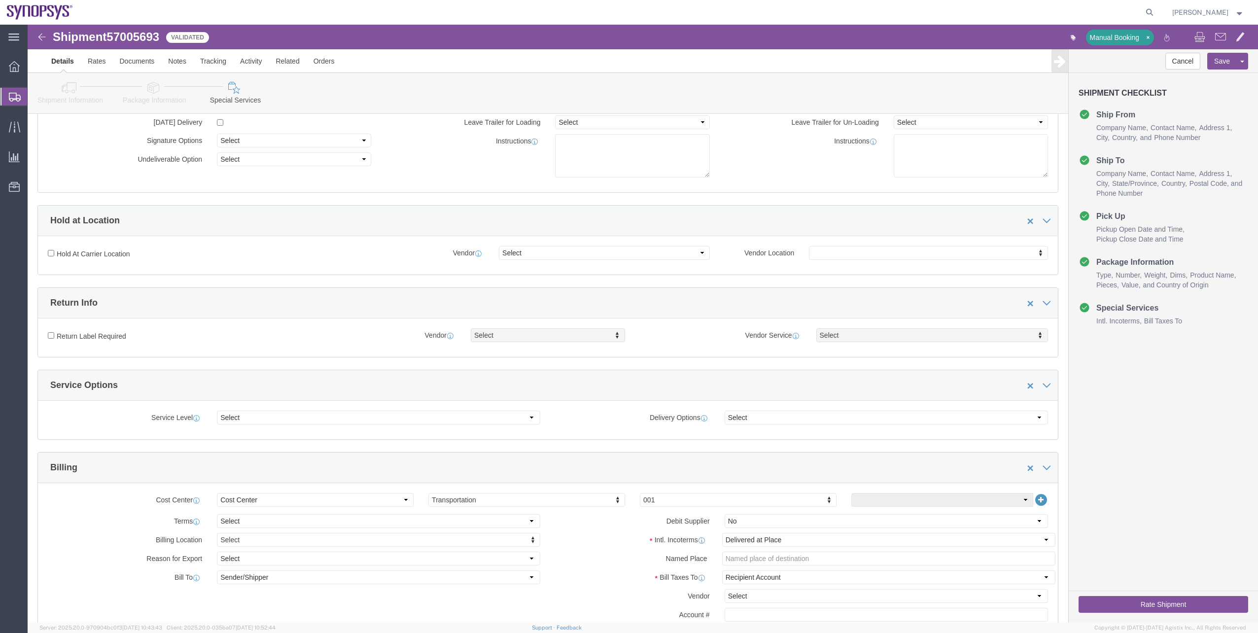
scroll to position [99, 0]
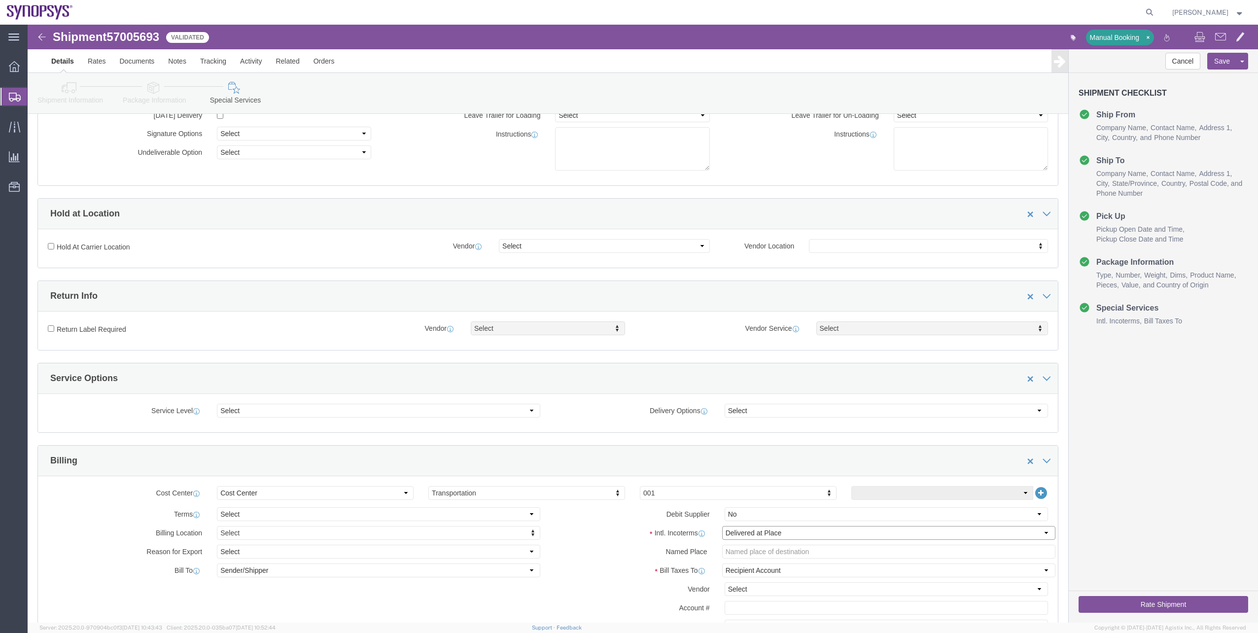
click select "Select Carriage Insurance Paid Carriage Paid To Cost and Freight Cost Insurance…"
select select "EXW"
click select "Select Carriage Insurance Paid Carriage Paid To Cost and Freight Cost Insurance…"
select select "RCPN"
type input "Synopsys Inc"
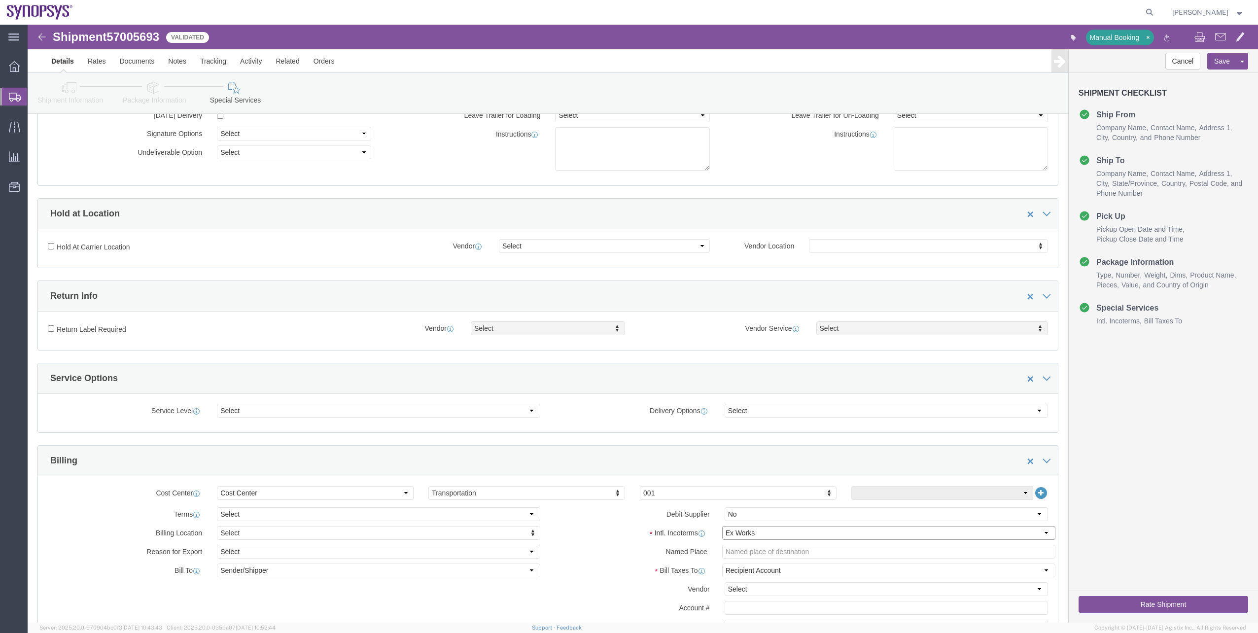
type input "[STREET_ADDRESS][PERSON_NAME]"
select select "US"
select select "CA"
type input "6505845000"
type input "[PERSON_NAME]"
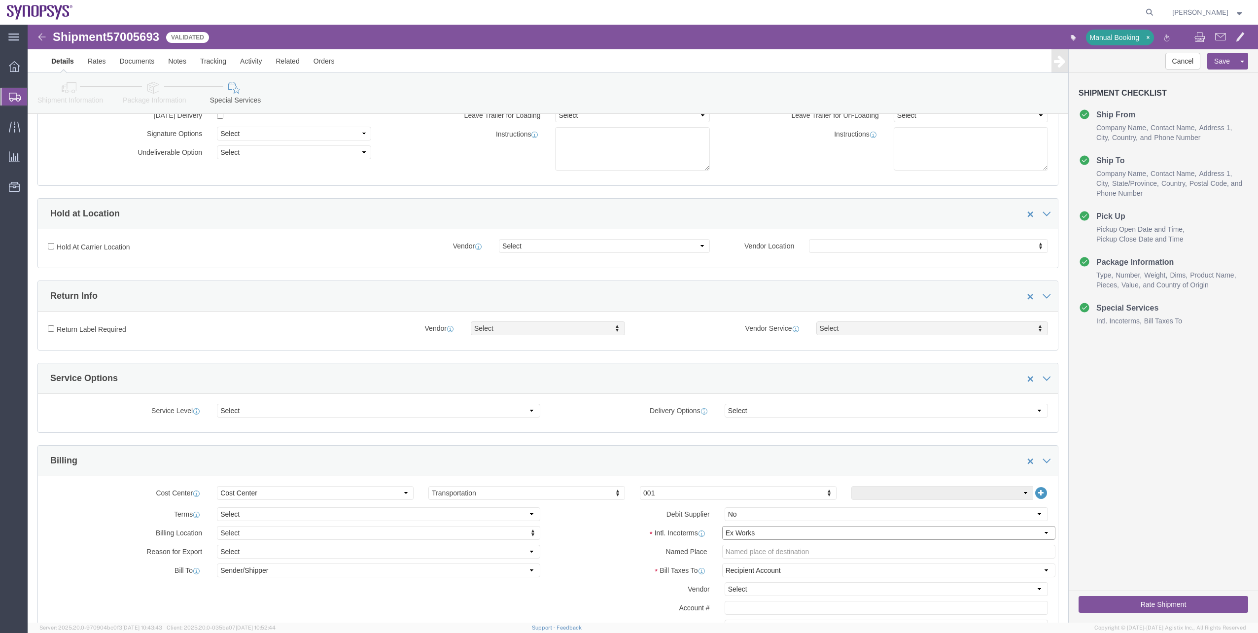
type input "[GEOGRAPHIC_DATA]"
type input "92037"
click link "Documents"
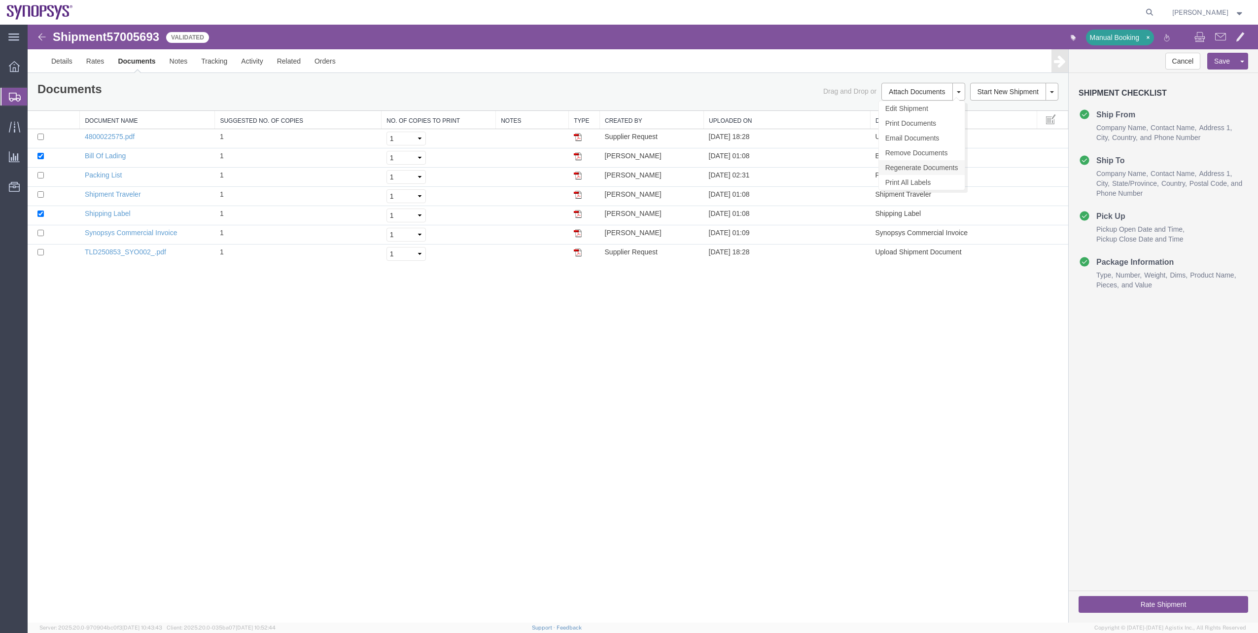
click at [910, 172] on link "Regenerate Documents" at bounding box center [922, 167] width 86 height 15
click at [39, 179] on td at bounding box center [54, 177] width 52 height 19
click at [40, 156] on input "checkbox" at bounding box center [40, 156] width 6 height 6
checkbox input "false"
click at [42, 211] on input "checkbox" at bounding box center [40, 213] width 6 height 6
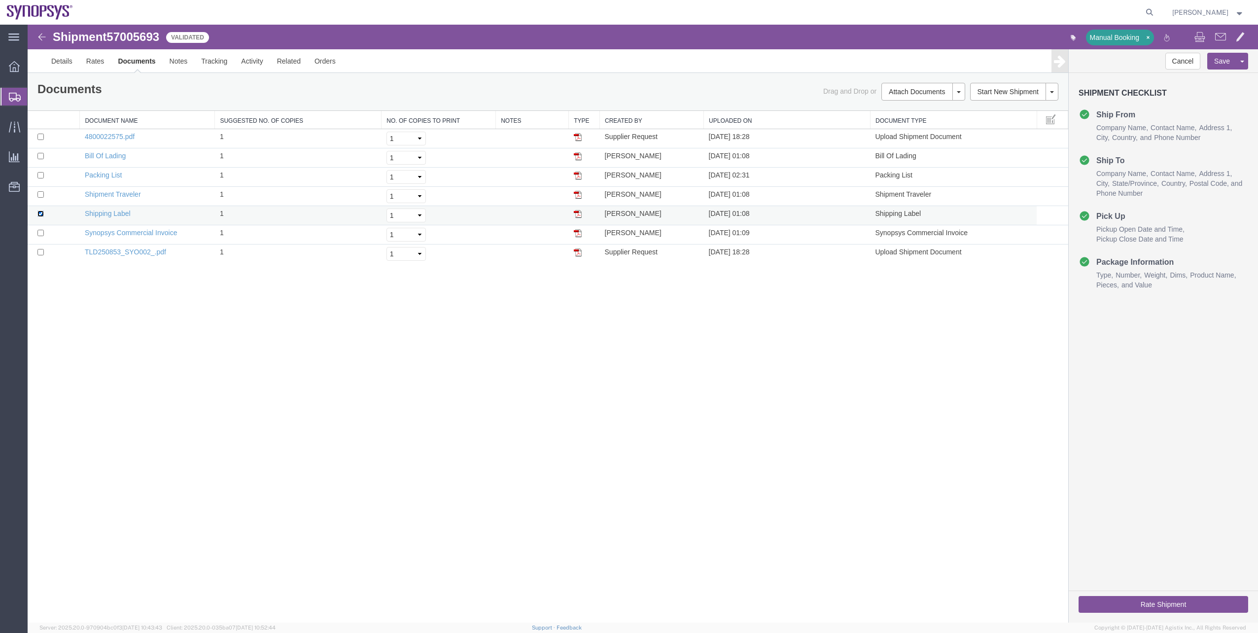
checkbox input "false"
click at [40, 158] on input "checkbox" at bounding box center [40, 156] width 6 height 6
checkbox input "true"
click at [40, 235] on input "checkbox" at bounding box center [40, 233] width 6 height 6
checkbox input "true"
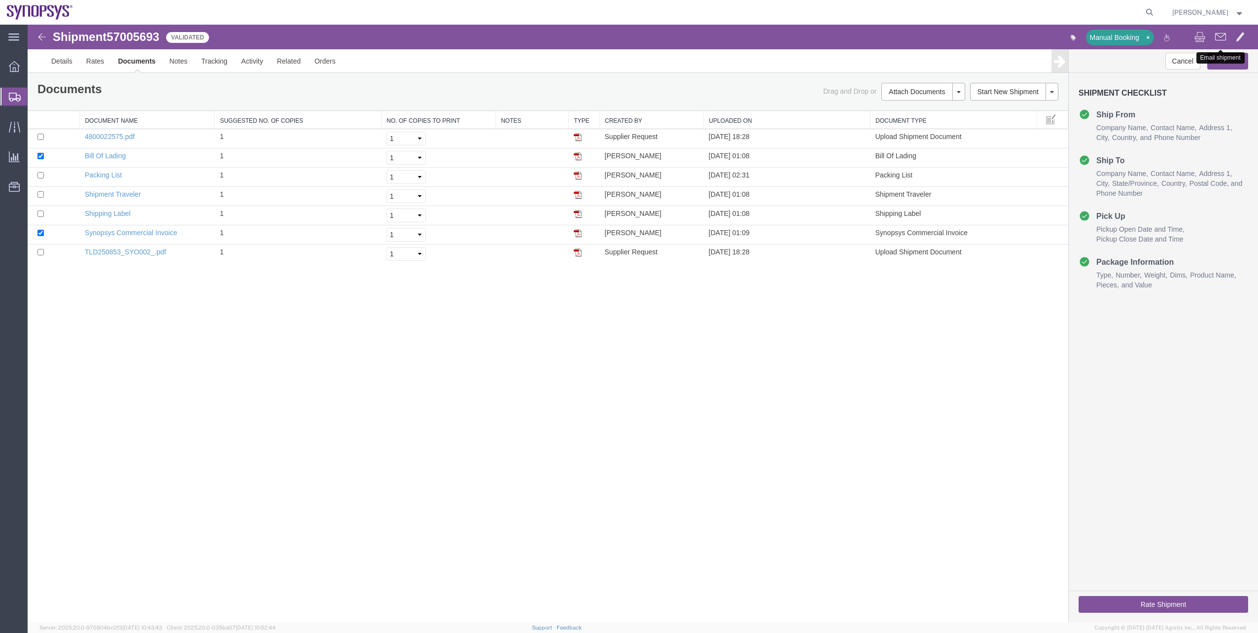
click at [1217, 39] on span at bounding box center [1220, 37] width 11 height 12
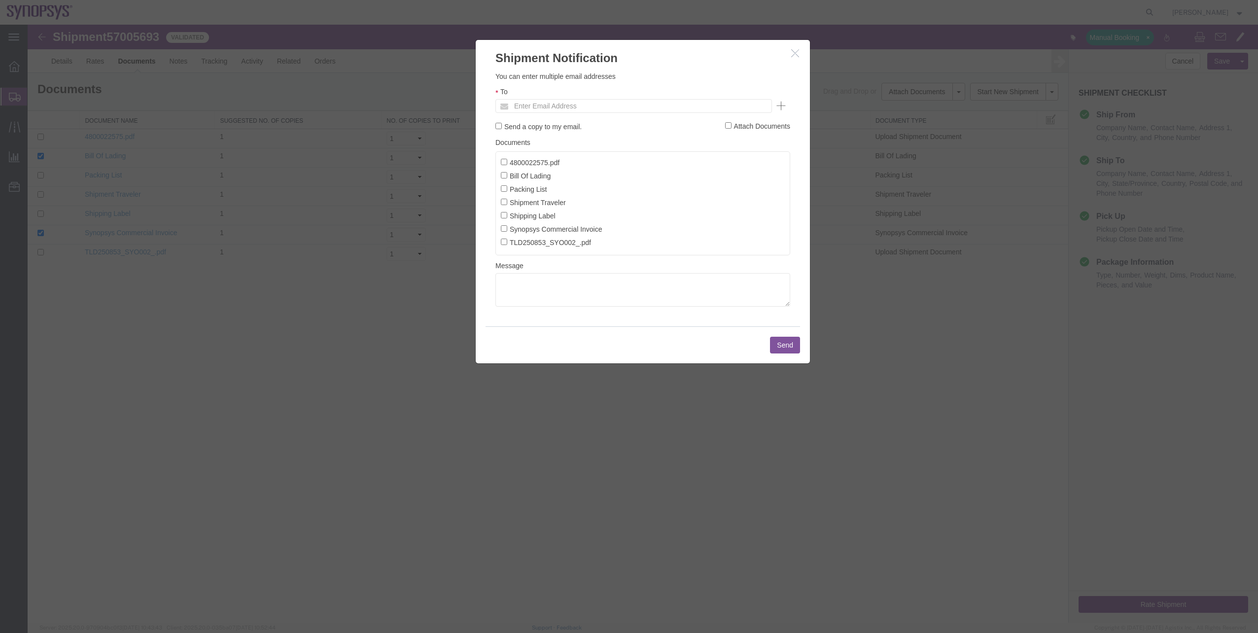
click at [526, 190] on label "Packing List" at bounding box center [524, 188] width 46 height 11
click at [507, 190] on input "Packing List" at bounding box center [504, 188] width 6 height 6
checkbox input "true"
click at [530, 226] on label "Synopsys Commercial Invoice" at bounding box center [552, 228] width 102 height 11
click at [507, 226] on input "Synopsys Commercial Invoice" at bounding box center [504, 228] width 6 height 6
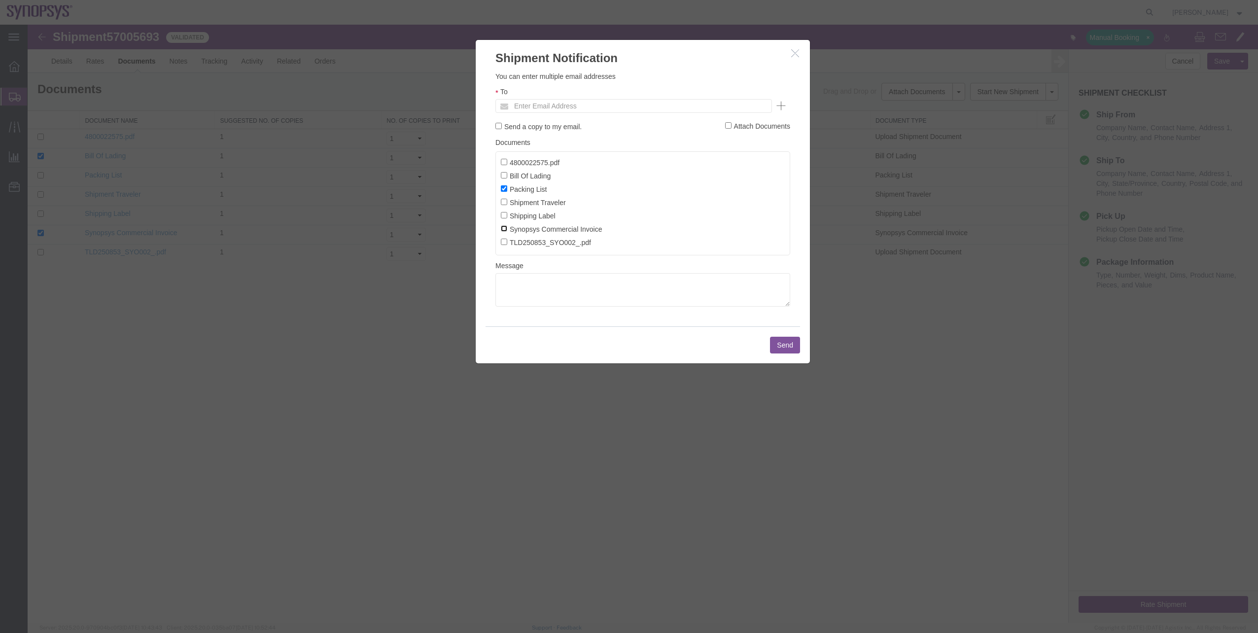
checkbox input "true"
click at [517, 107] on input "text" at bounding box center [566, 106] width 115 height 13
type input "[EMAIL_ADDRESS][DOMAIN_NAME]"
click at [788, 348] on button "Send" at bounding box center [785, 345] width 30 height 17
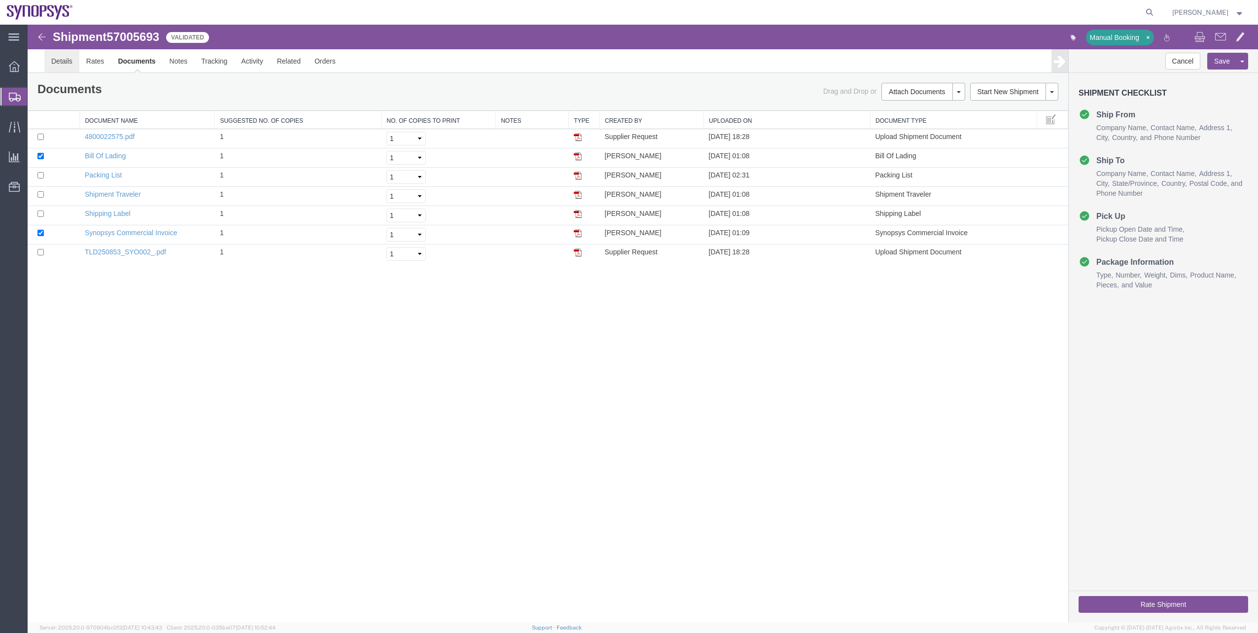
click at [60, 69] on link "Details" at bounding box center [61, 61] width 35 height 24
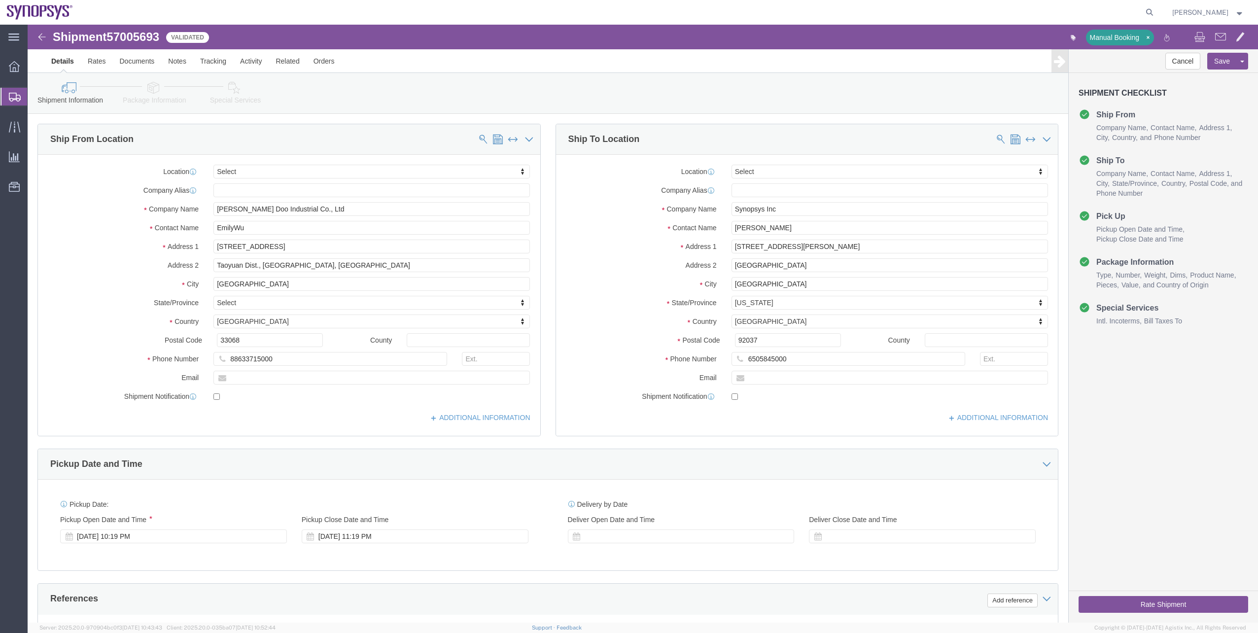
click link "Package Information"
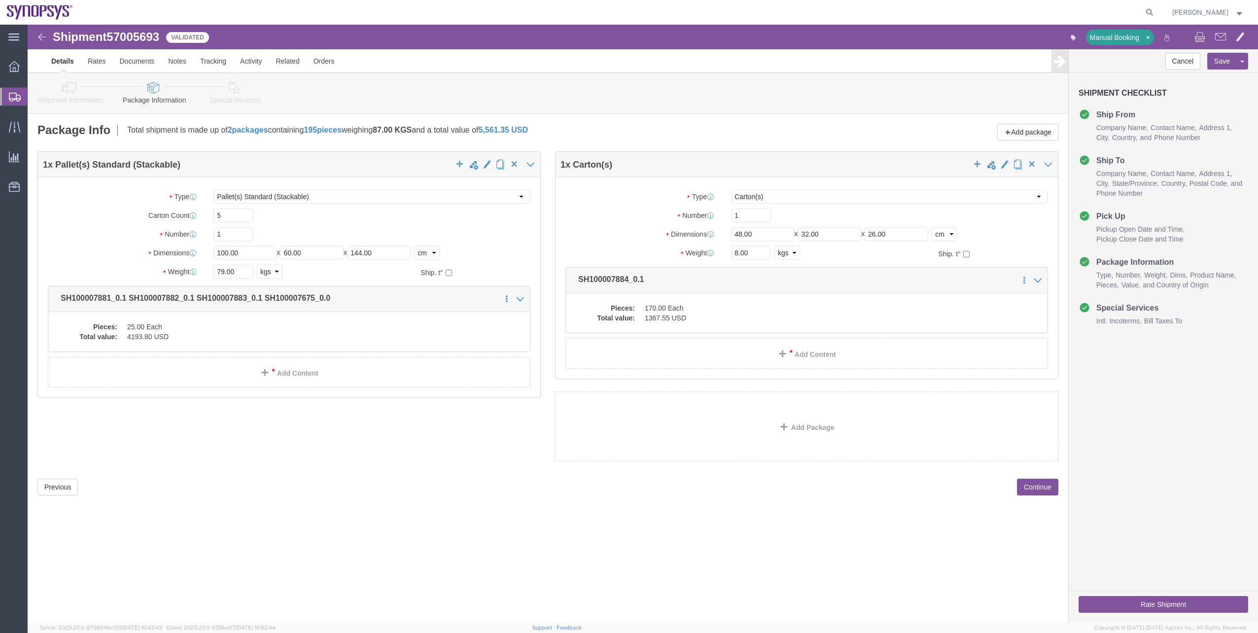
click link "Special Services"
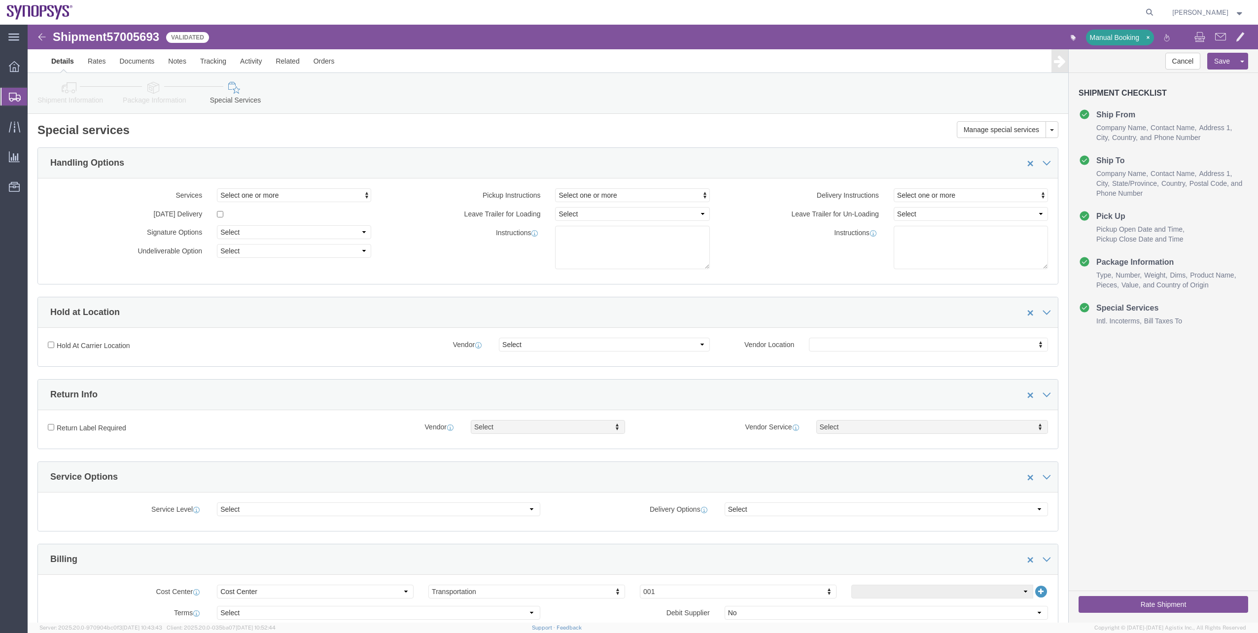
click button "Rate Shipment"
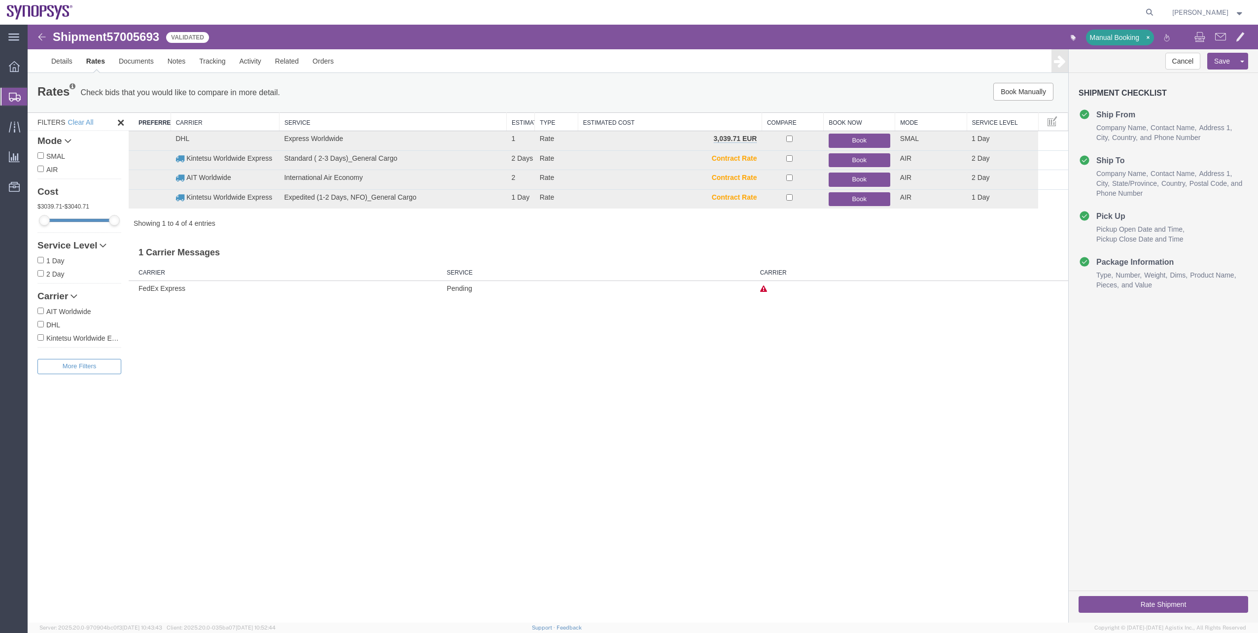
click at [53, 160] on label "SMAL" at bounding box center [79, 155] width 84 height 11
click at [44, 159] on input "SMAL" at bounding box center [40, 155] width 6 height 6
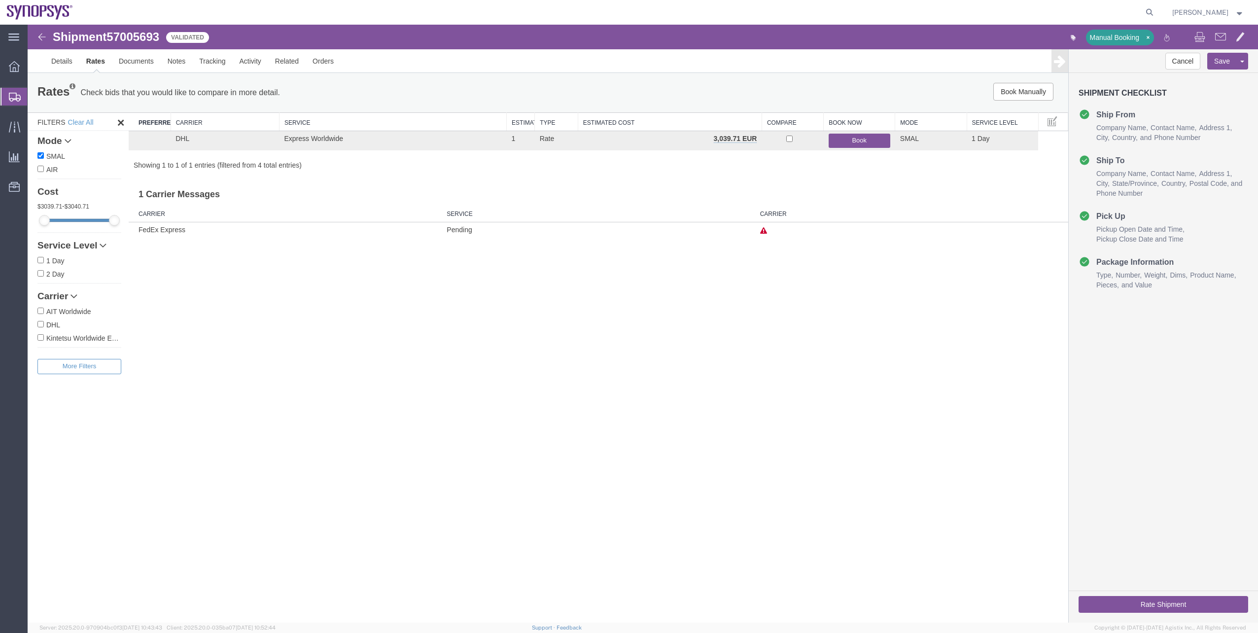
click at [53, 160] on label "SMAL" at bounding box center [79, 155] width 84 height 11
click at [44, 159] on input "SMAL" at bounding box center [40, 155] width 6 height 6
checkbox input "false"
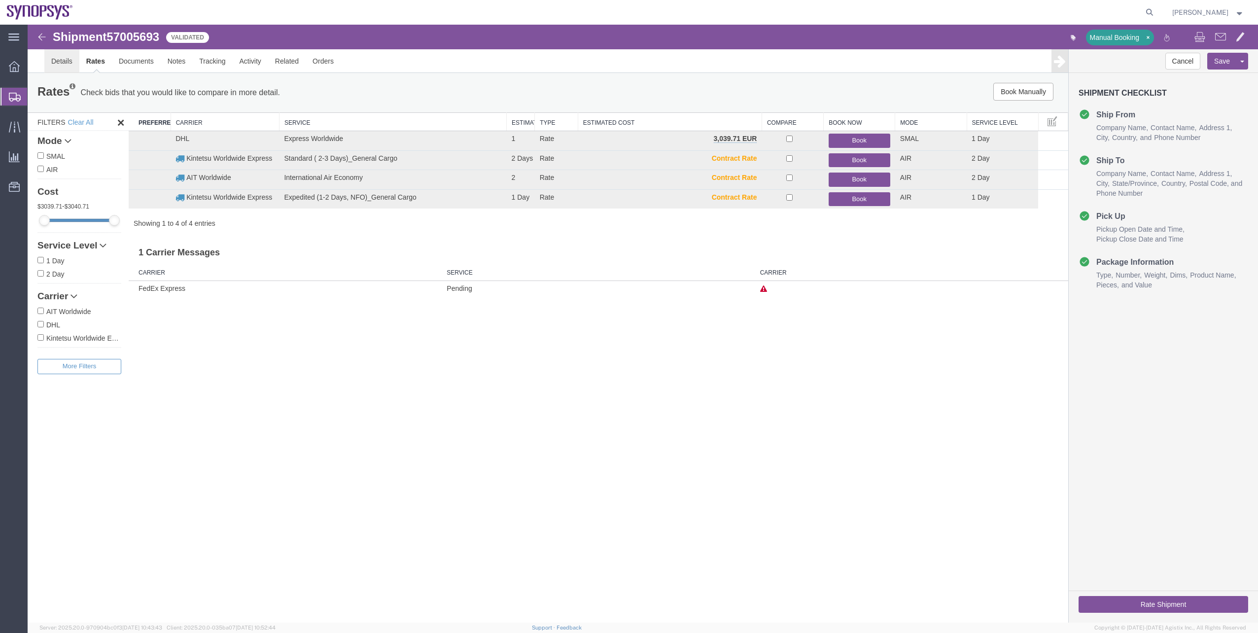
click at [69, 69] on link "Details" at bounding box center [61, 61] width 35 height 24
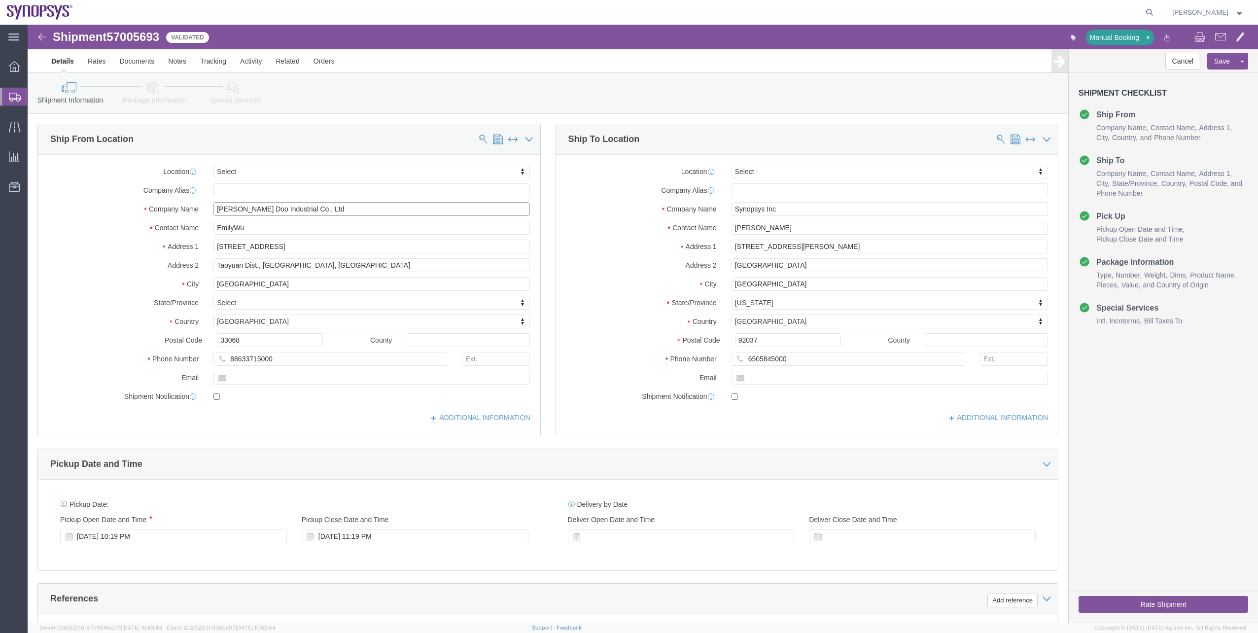
drag, startPoint x: 292, startPoint y: 179, endPoint x: 109, endPoint y: 191, distance: 183.3
click div "Location Select Select My Profile Location [GEOGRAPHIC_DATA] DE04 Agrate Brianz…"
drag, startPoint x: 290, startPoint y: 216, endPoint x: 157, endPoint y: 240, distance: 135.1
click div "Location Select Select My Profile Location [GEOGRAPHIC_DATA] DE04 Agrate Brianz…"
drag, startPoint x: 216, startPoint y: 312, endPoint x: 175, endPoint y: 318, distance: 41.4
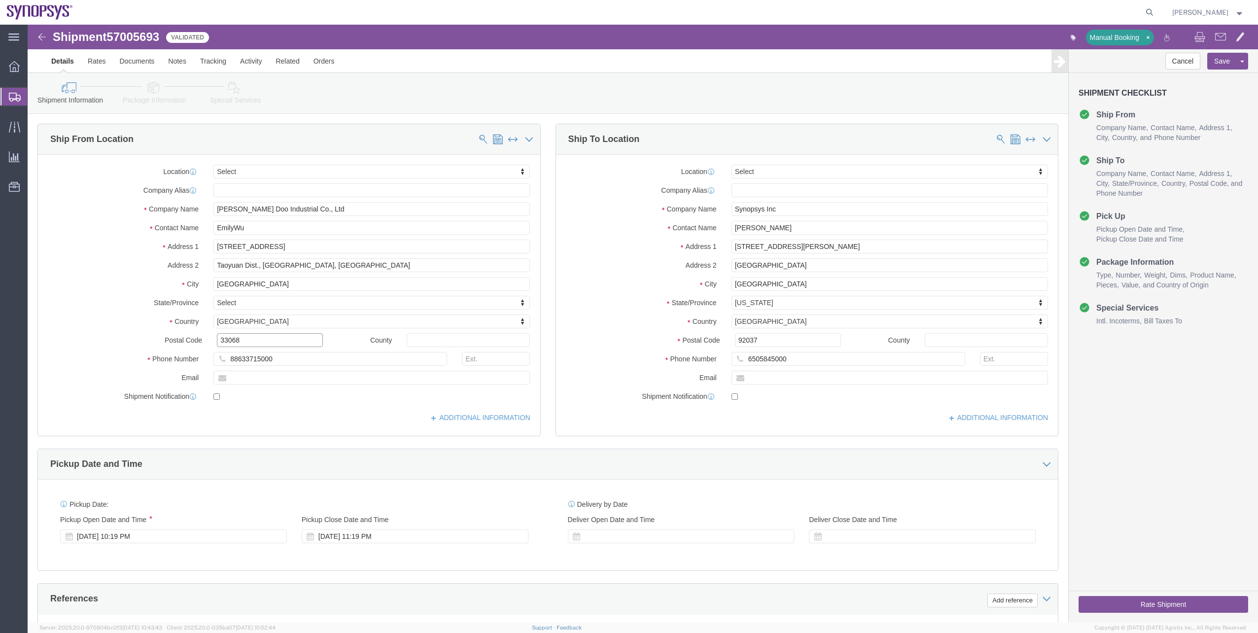
click div "Postal Code 33068"
drag, startPoint x: 257, startPoint y: 336, endPoint x: 126, endPoint y: 325, distance: 131.5
click div "Location Select Select My Profile Location [GEOGRAPHIC_DATA] DE04 Agrate Brianz…"
drag, startPoint x: 231, startPoint y: 202, endPoint x: 121, endPoint y: 206, distance: 110.0
click div "Contact Name EmilyWu"
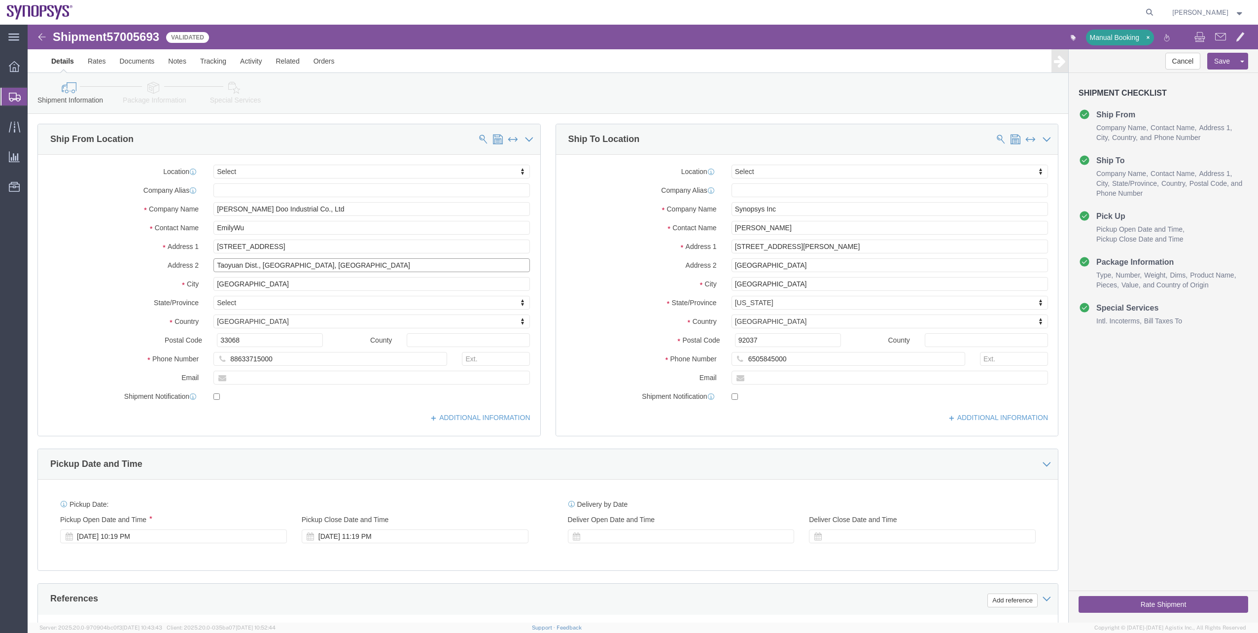
drag, startPoint x: 232, startPoint y: 243, endPoint x: 152, endPoint y: 248, distance: 80.0
click div "Location Select Select My Profile Location [GEOGRAPHIC_DATA] DE04 Agrate Brianz…"
drag, startPoint x: 769, startPoint y: 337, endPoint x: 647, endPoint y: 335, distance: 121.8
click div "Phone Number 6505845000"
drag, startPoint x: 758, startPoint y: 182, endPoint x: 630, endPoint y: 182, distance: 128.1
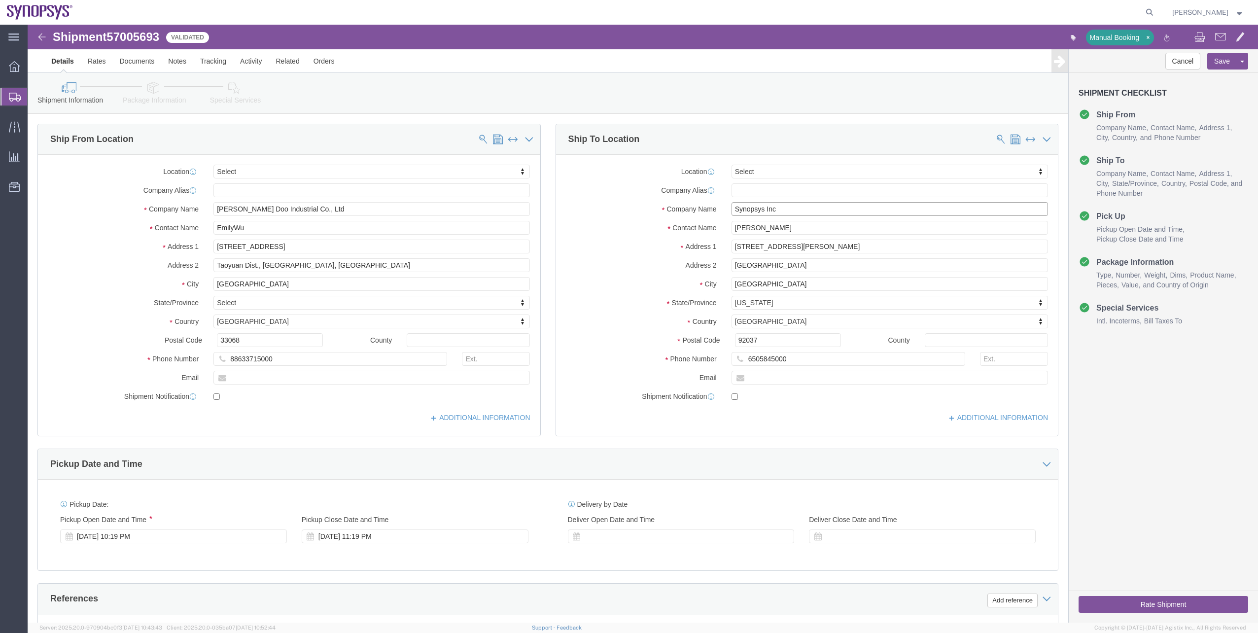
click div "Company Name Synopsys Inc"
drag, startPoint x: 764, startPoint y: 202, endPoint x: 673, endPoint y: 210, distance: 91.6
click div "Contact Name [PERSON_NAME]"
drag, startPoint x: 756, startPoint y: 185, endPoint x: 621, endPoint y: 218, distance: 139.0
click div "Location Select Select My Profile Location [GEOGRAPHIC_DATA] DE04 Agrate Brianz…"
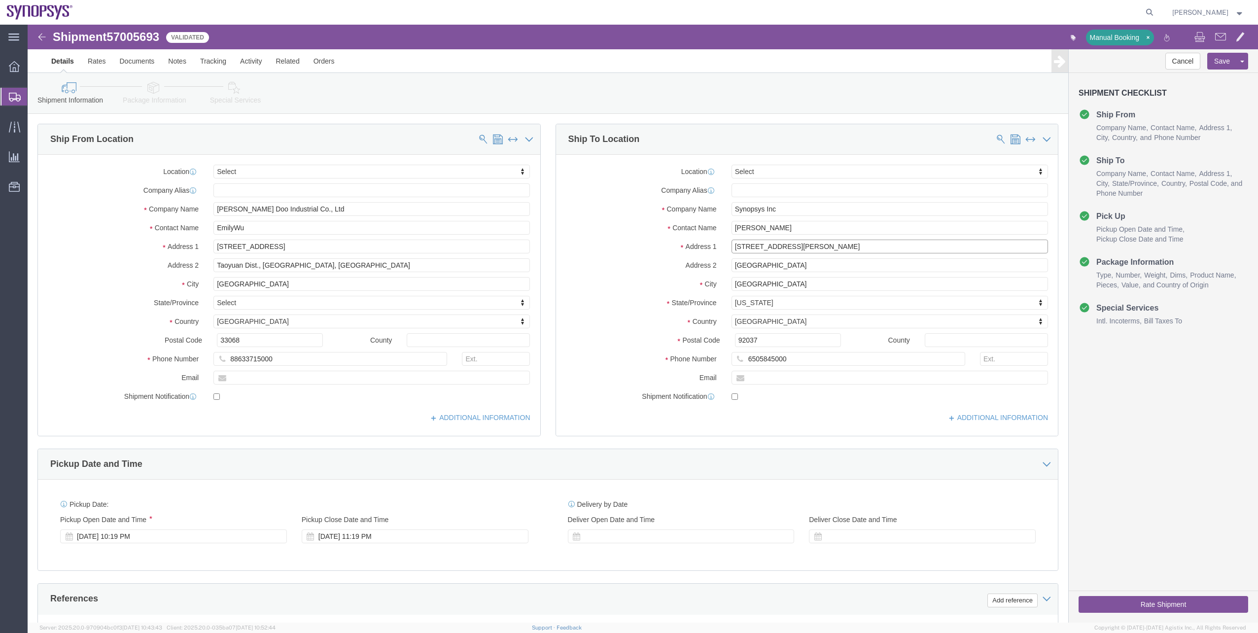
drag, startPoint x: 777, startPoint y: 217, endPoint x: 681, endPoint y: 208, distance: 96.5
click div "Location Select Select My Profile Location [GEOGRAPHIC_DATA] DE04 Agrate Brianz…"
click input "[GEOGRAPHIC_DATA]"
click link "ADDITIONAL INFORMATION"
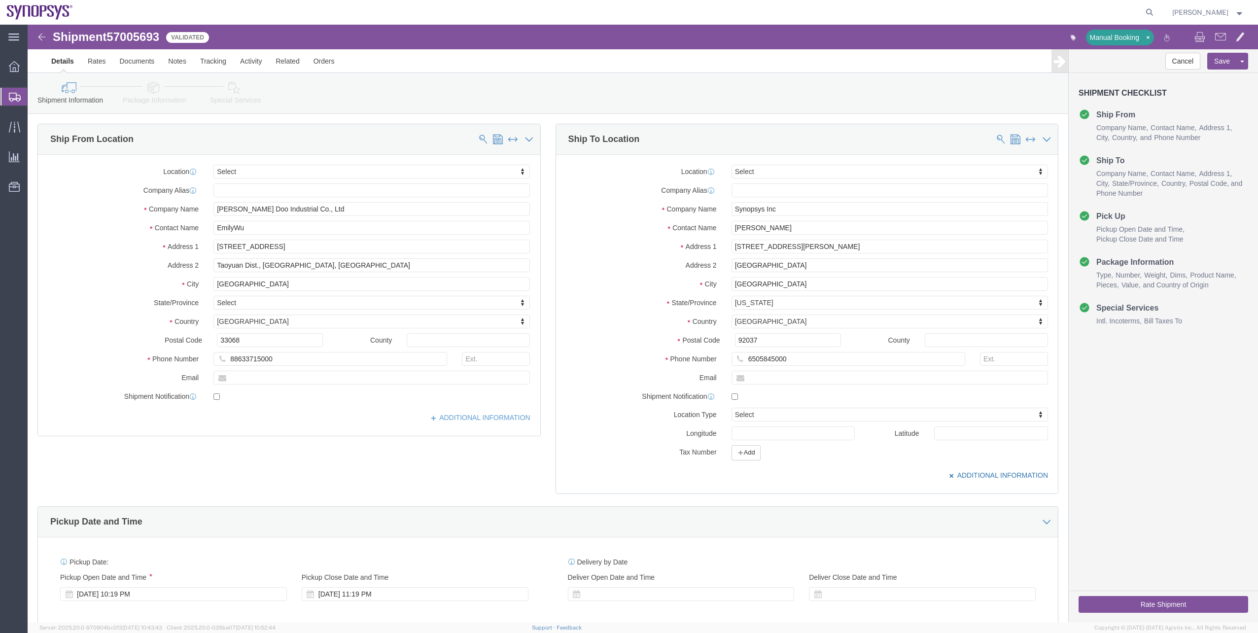
click link "ADDITIONAL INFORMATION"
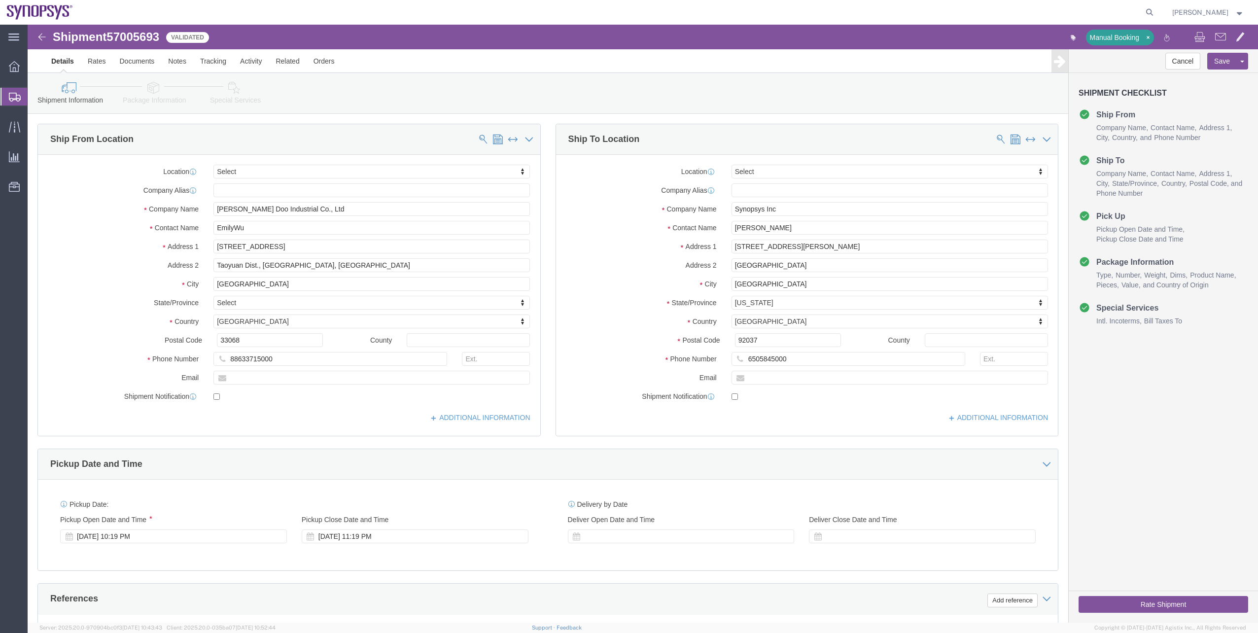
click icon
